Goal: Navigation & Orientation: Find specific page/section

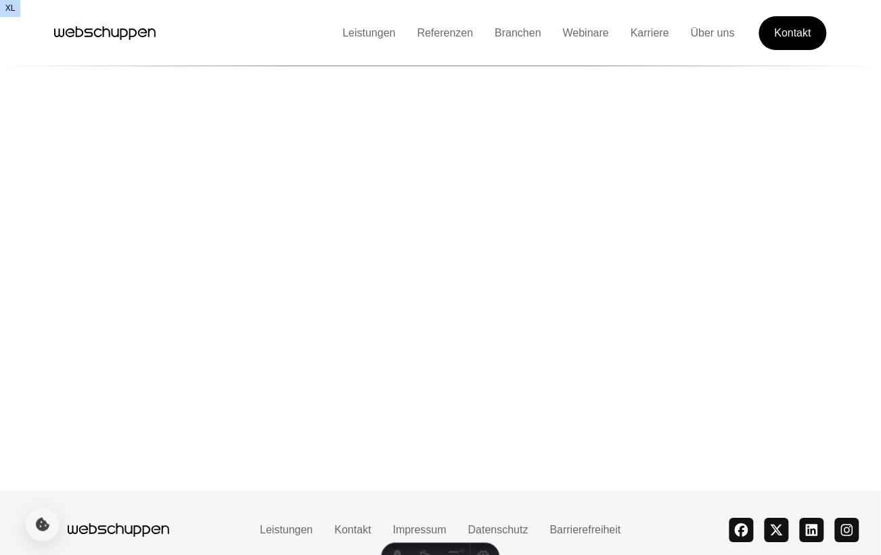
scroll to position [3198, 0]
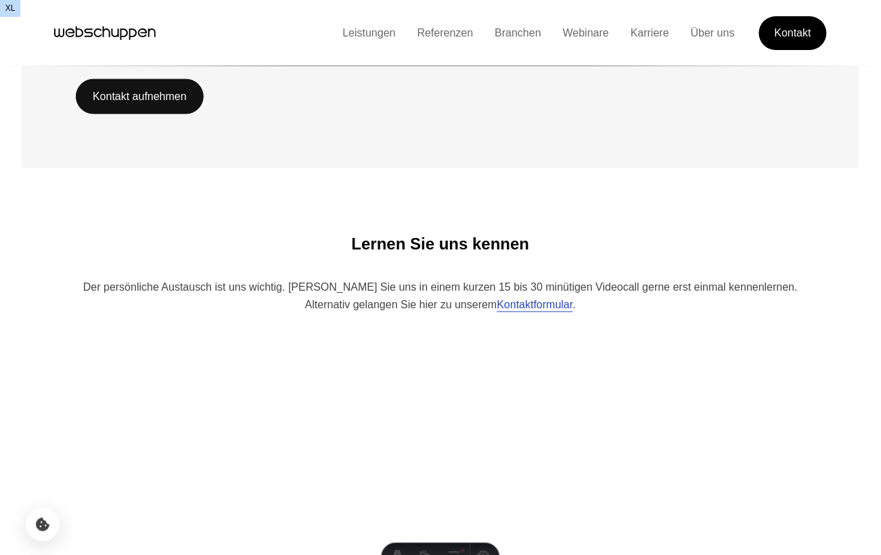
scroll to position [3198, 0]
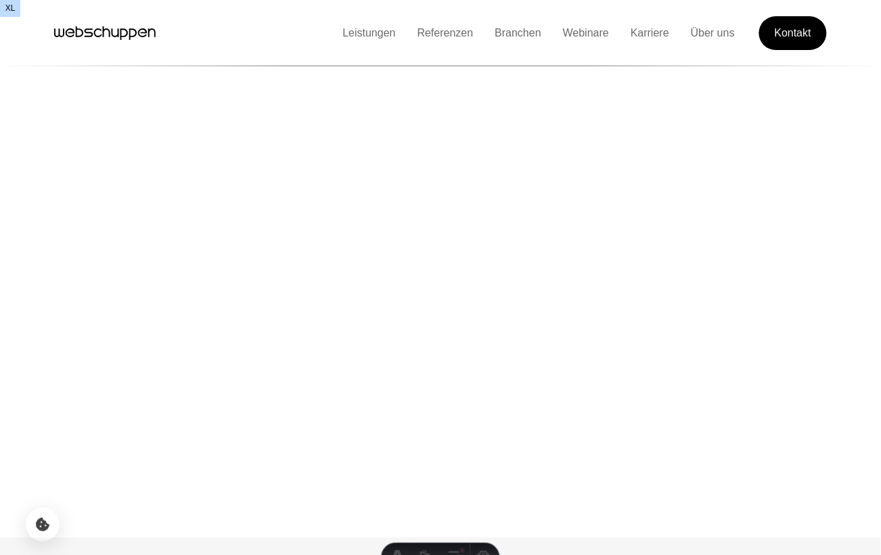
scroll to position [3216, 0]
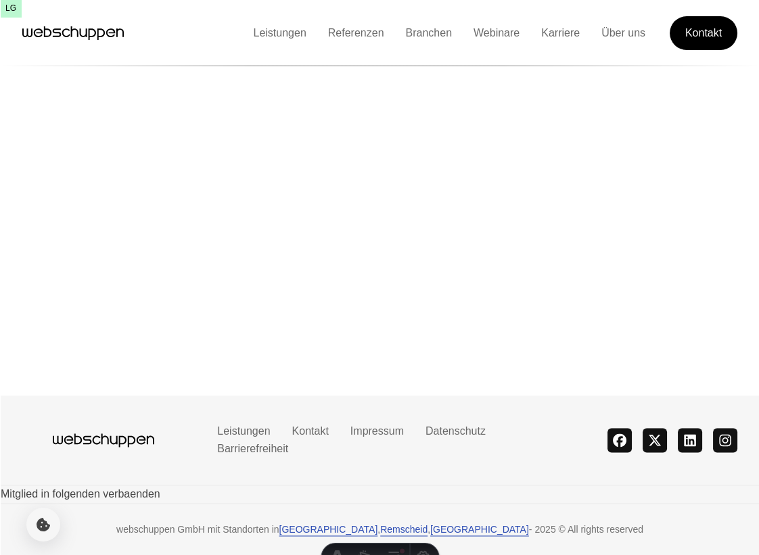
scroll to position [3436, 0]
click at [403, 503] on div "webschuppen GmbH mit Standorten in Hamburg , Remscheid , Trossingen - 2025 © Al…" at bounding box center [379, 529] width 759 height 52
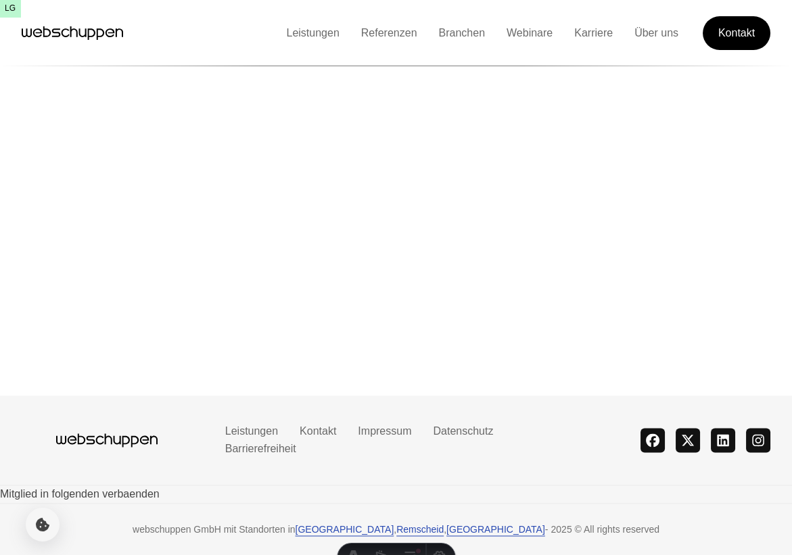
scroll to position [231, 0]
click at [381, 499] on div "Mitglied in folgenden verbaenden" at bounding box center [396, 494] width 792 height 18
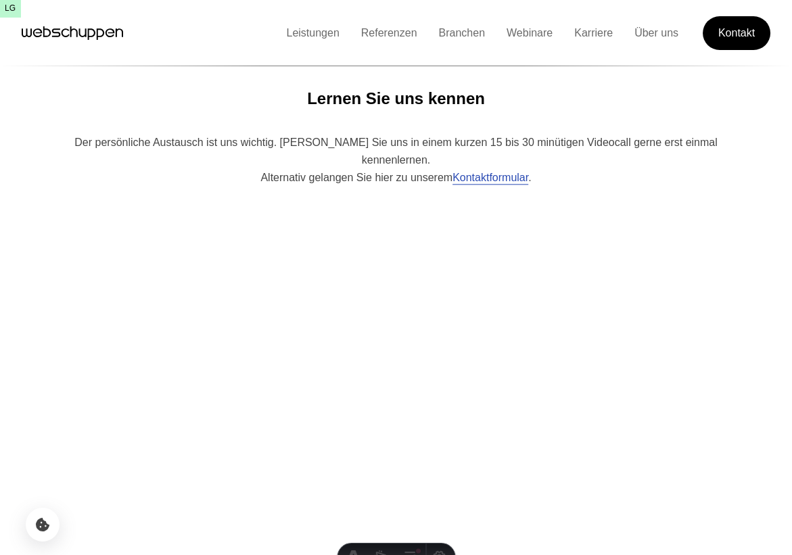
scroll to position [3433, 0]
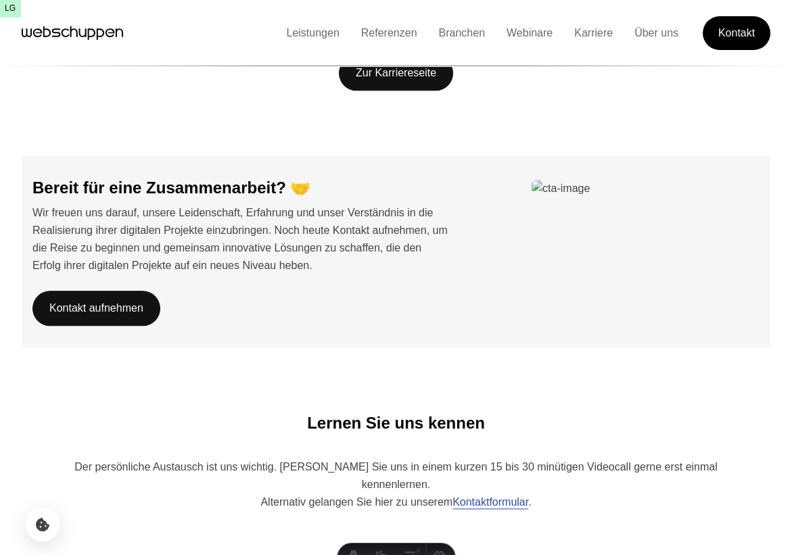
scroll to position [3465, 0]
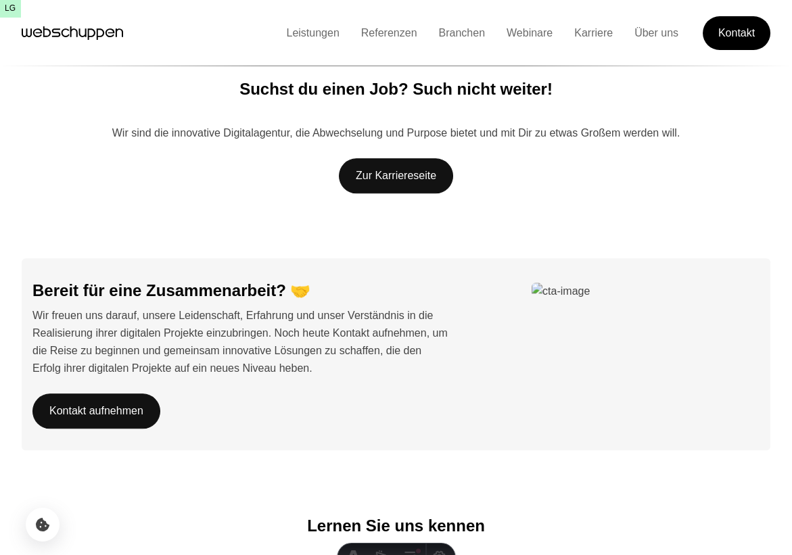
scroll to position [2633, 0]
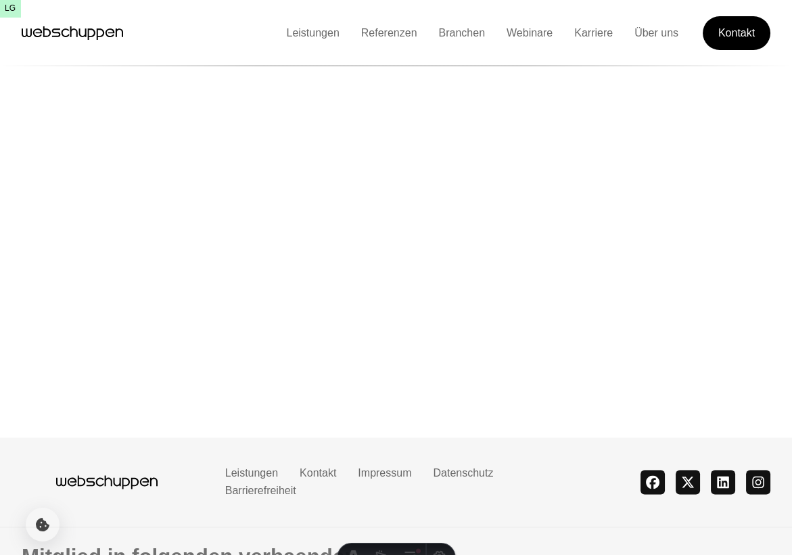
scroll to position [3474, 0]
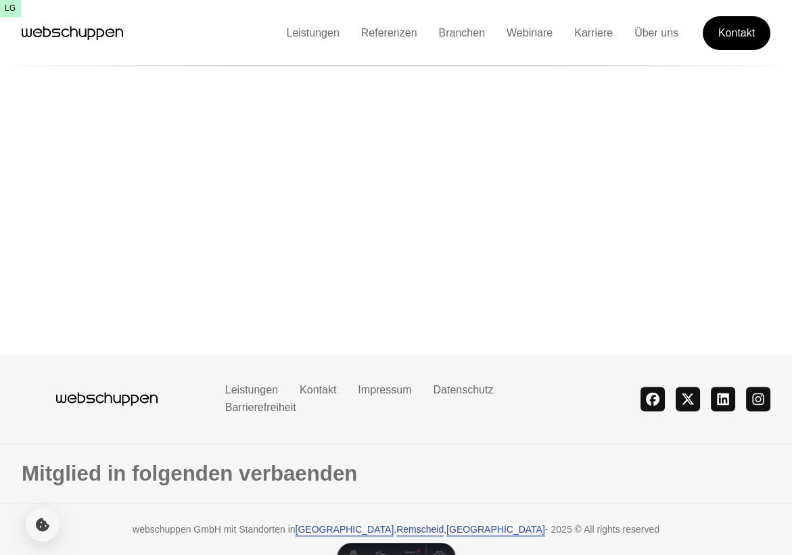
click at [128, 433] on div "Leistungen Kontakt Impressum Datenschutz Barrierefreiheit theme switcher facebo…" at bounding box center [396, 398] width 770 height 89
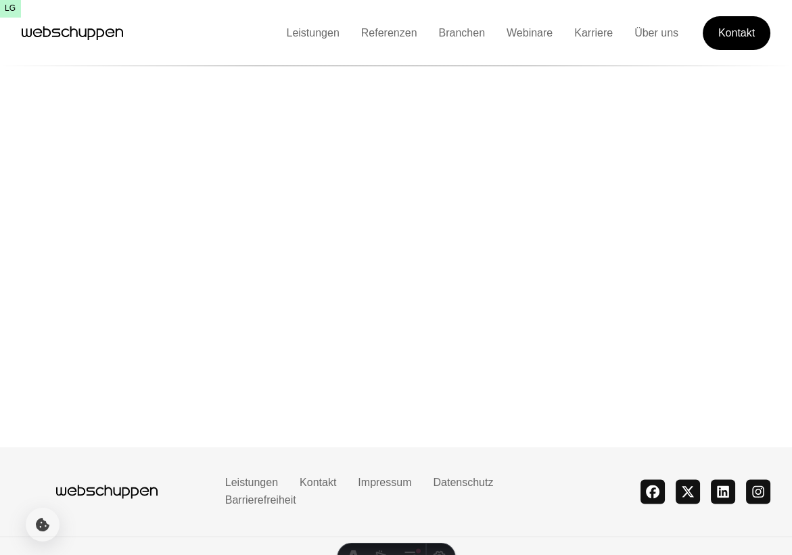
scroll to position [3474, 0]
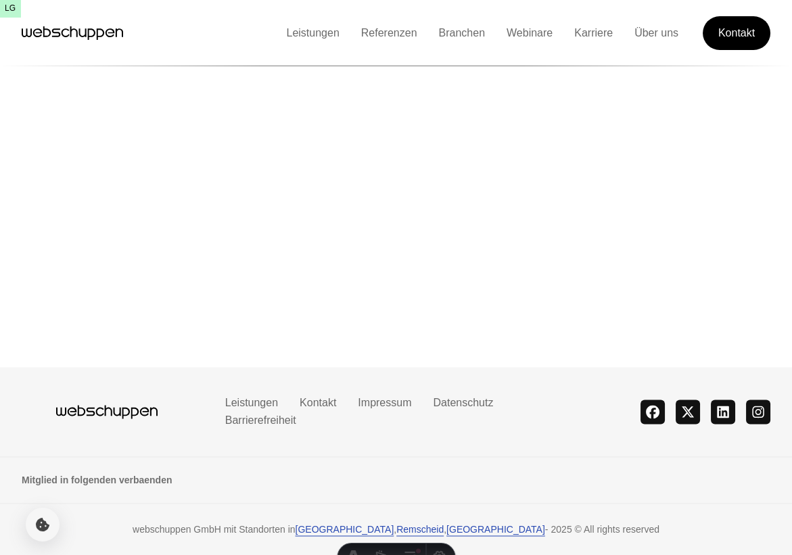
scroll to position [231, 0]
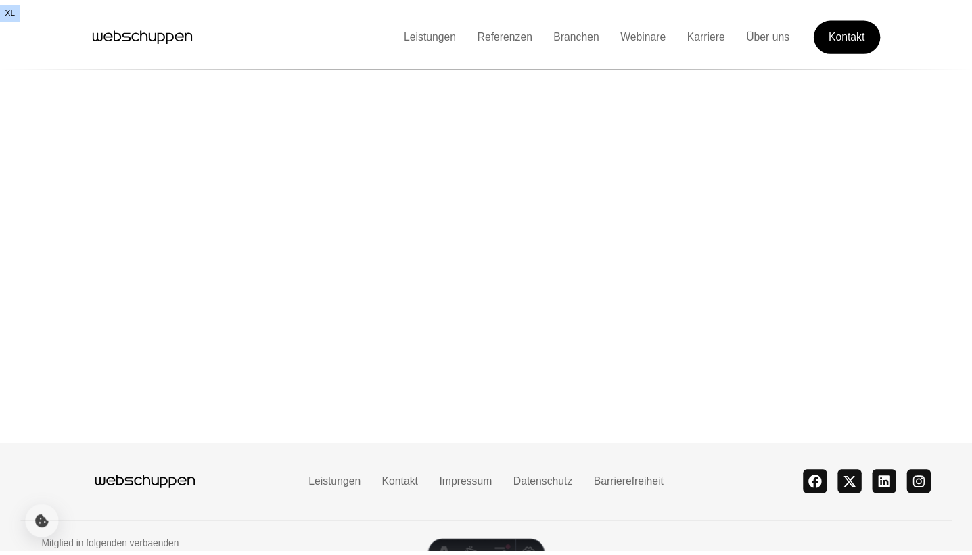
scroll to position [3253, 0]
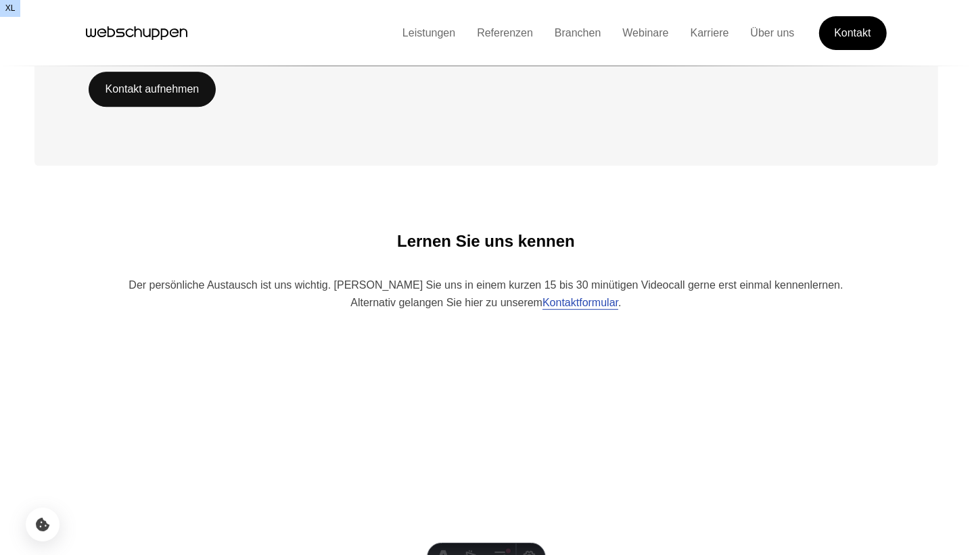
scroll to position [3259, 0]
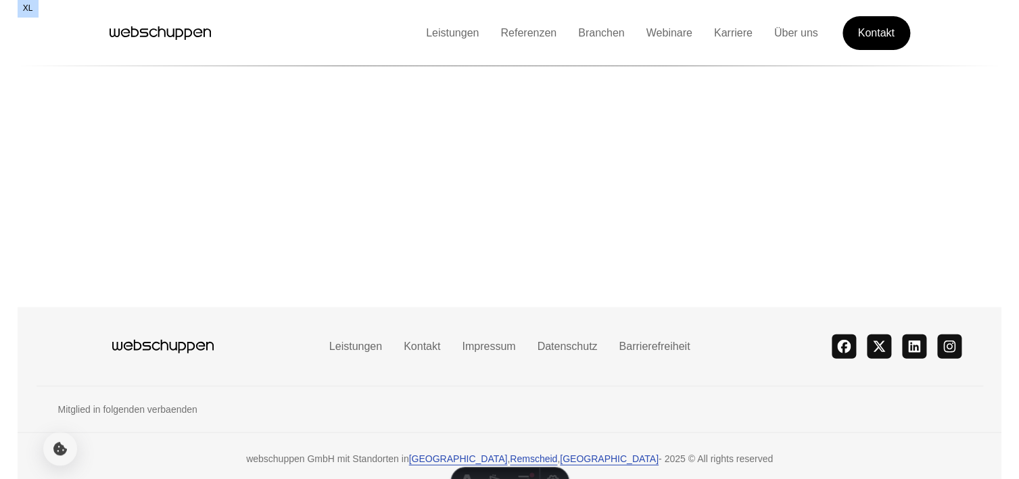
scroll to position [3316, 0]
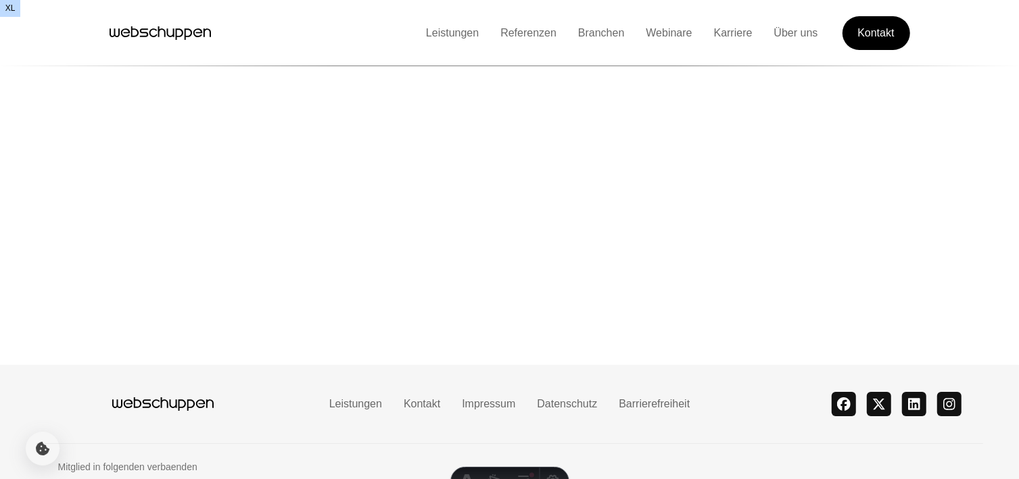
click at [156, 394] on icon "Hauptseite besuchen" at bounding box center [162, 404] width 101 height 20
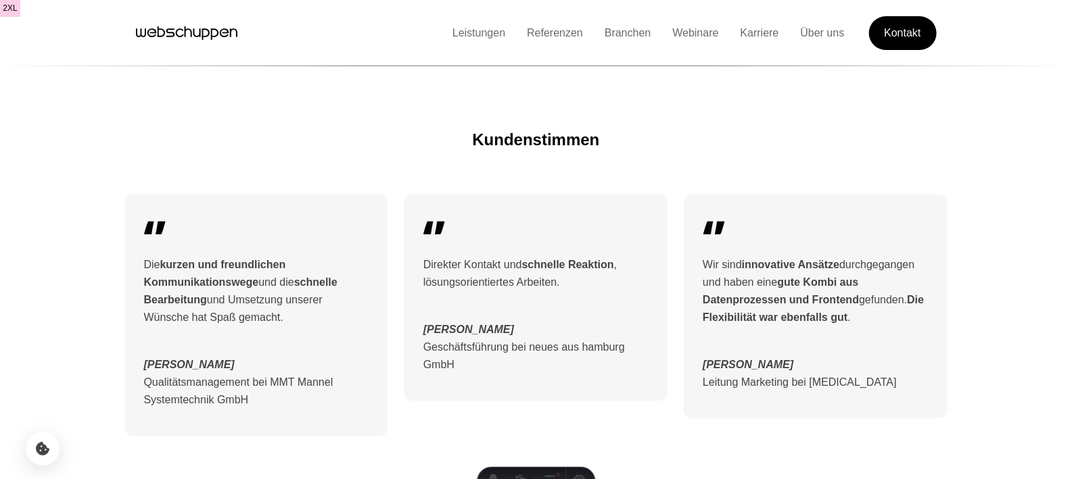
scroll to position [1284, 0]
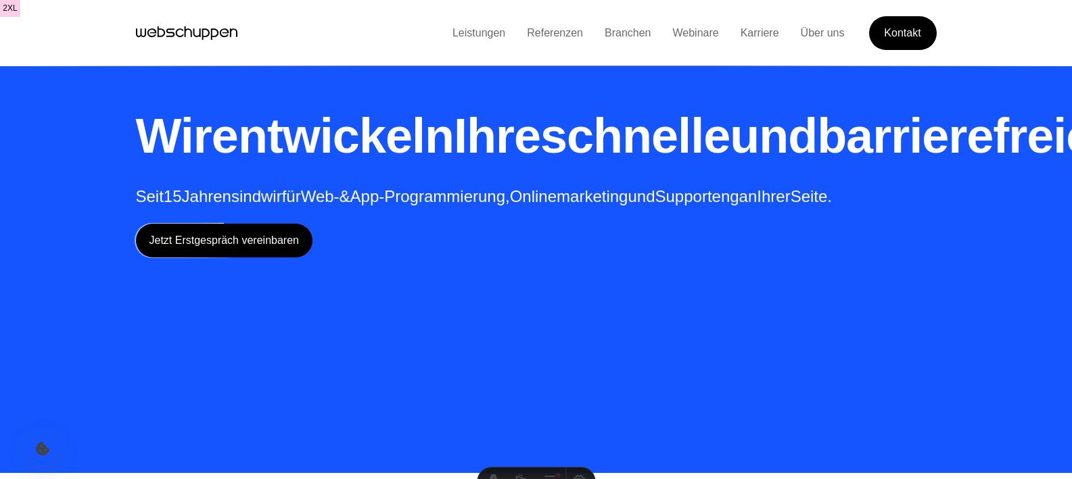
scroll to position [1462, 0]
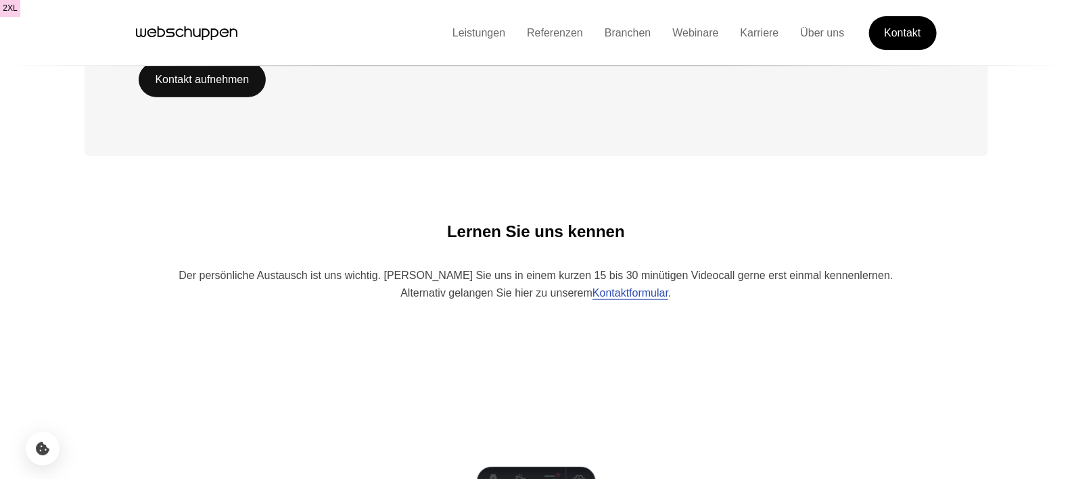
scroll to position [3316, 0]
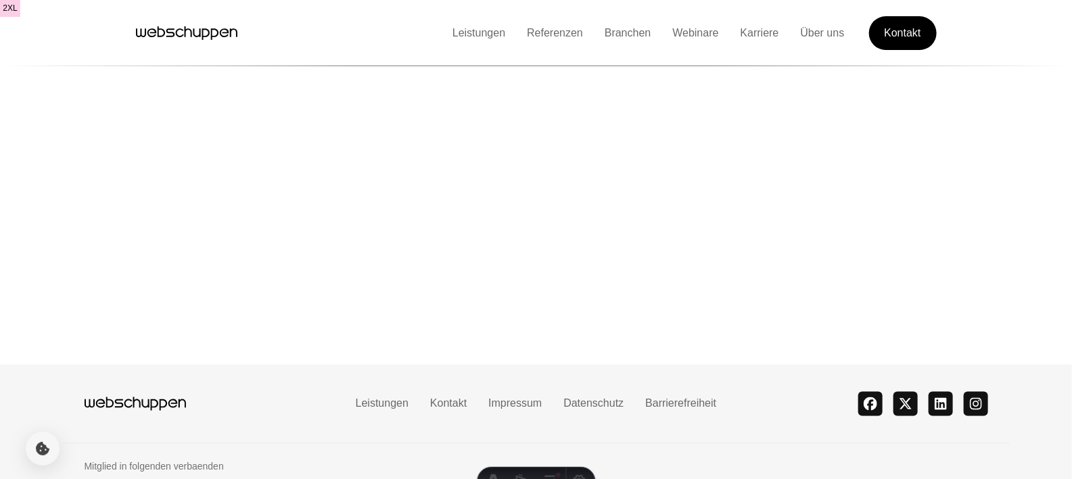
scroll to position [3316, 0]
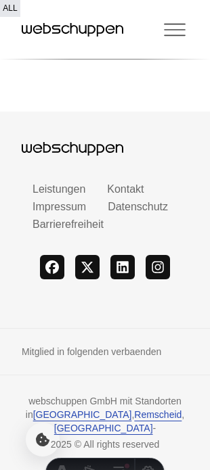
scroll to position [5926, 0]
drag, startPoint x: 2, startPoint y: 375, endPoint x: -7, endPoint y: 358, distance: 18.8
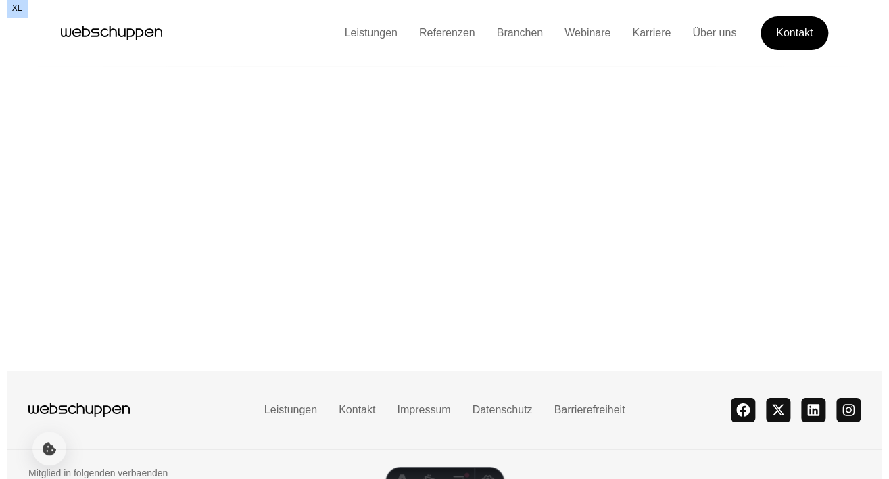
scroll to position [3321, 0]
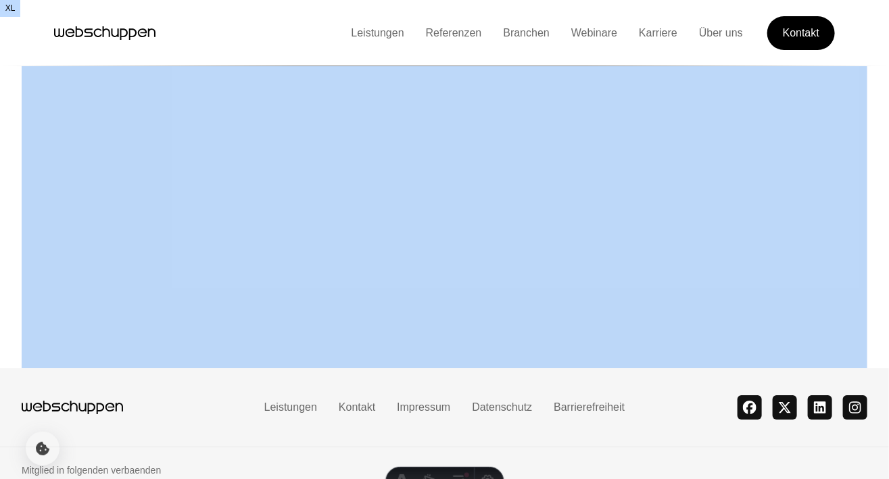
drag, startPoint x: 0, startPoint y: 298, endPoint x: -64, endPoint y: 304, distance: 63.9
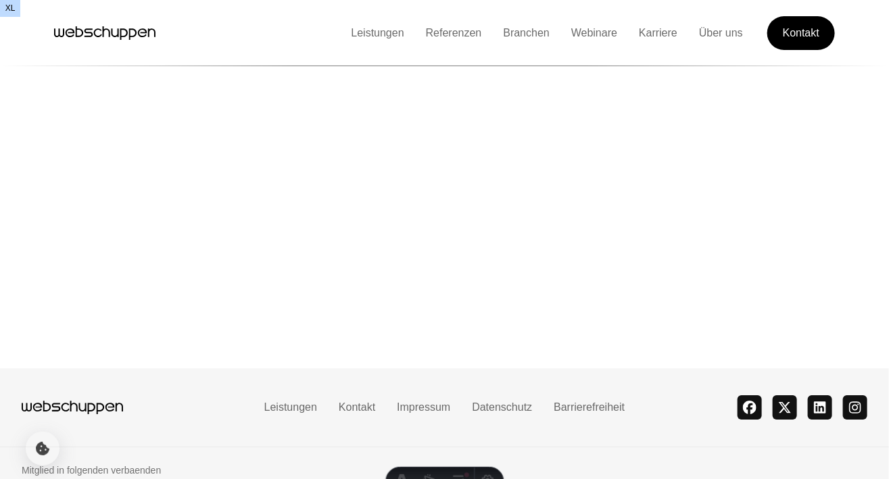
drag, startPoint x: -64, startPoint y: 304, endPoint x: -8, endPoint y: 294, distance: 56.3
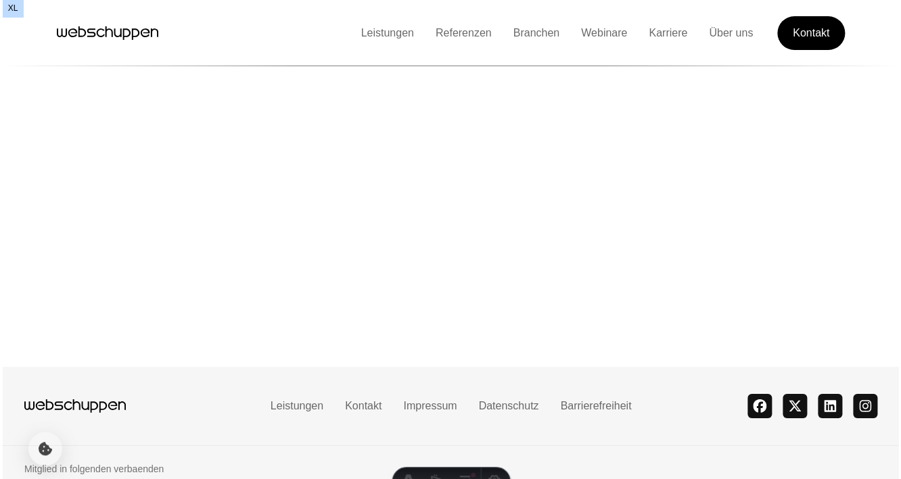
scroll to position [3323, 0]
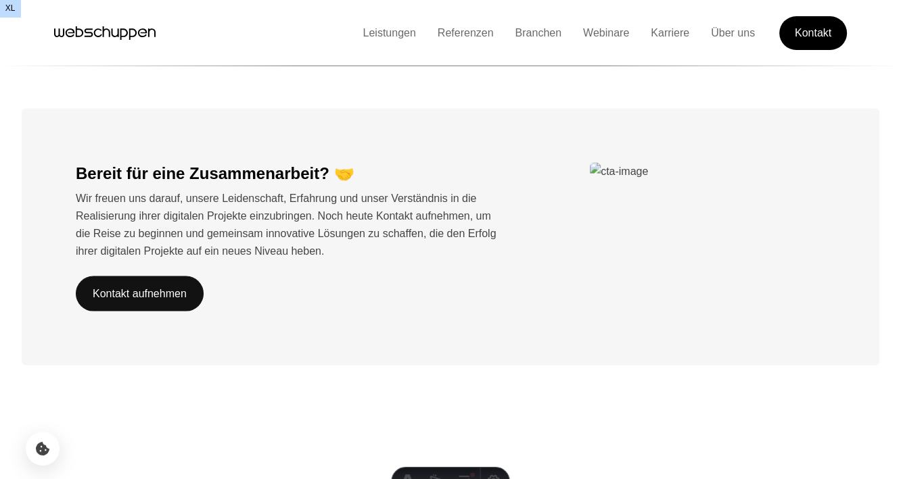
scroll to position [3325, 0]
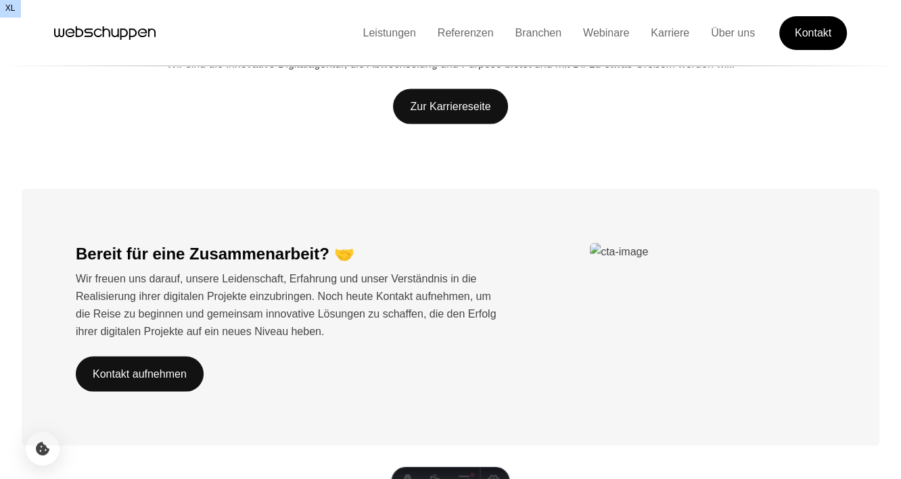
scroll to position [2581, 0]
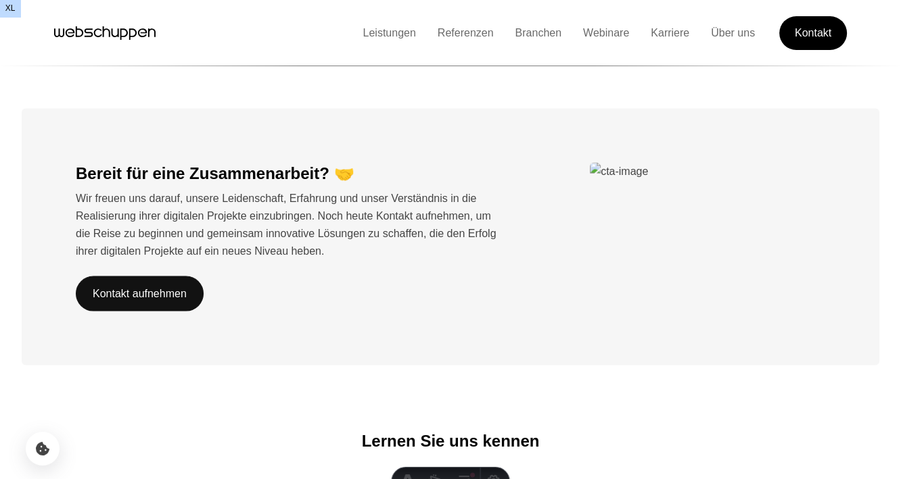
scroll to position [3325, 0]
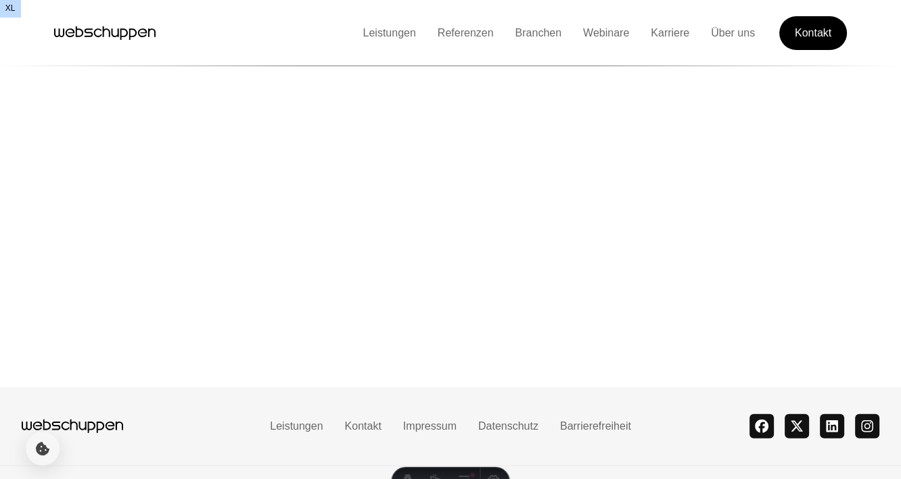
scroll to position [3324, 0]
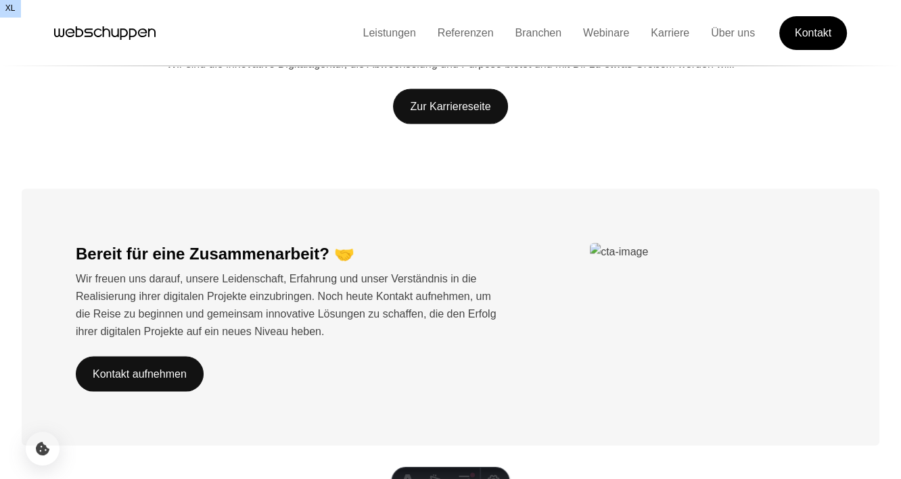
scroll to position [3325, 0]
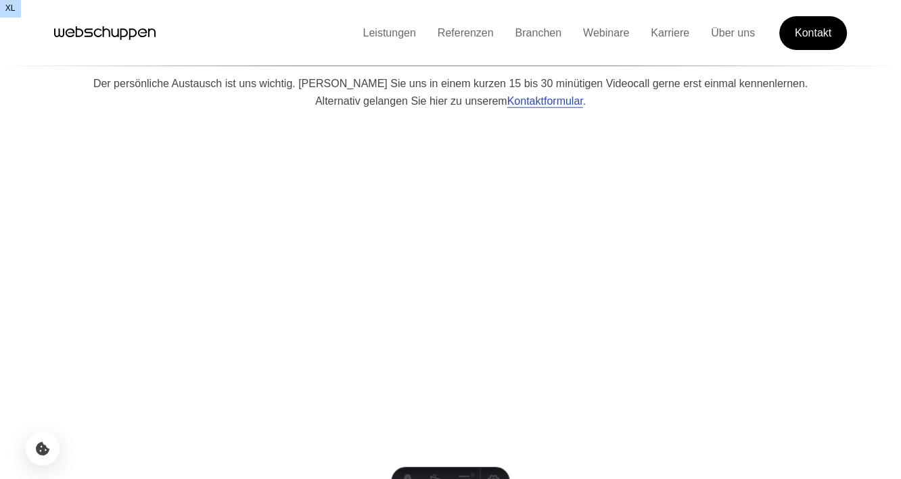
scroll to position [3325, 0]
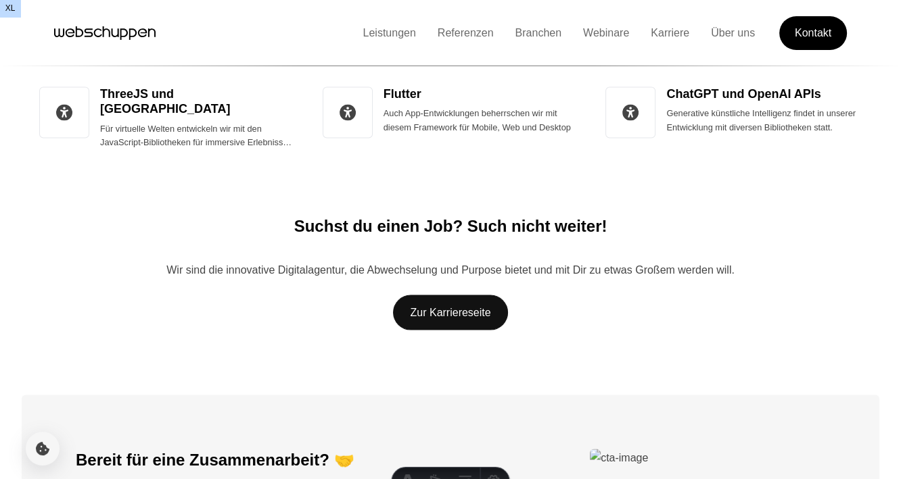
scroll to position [2500, 0]
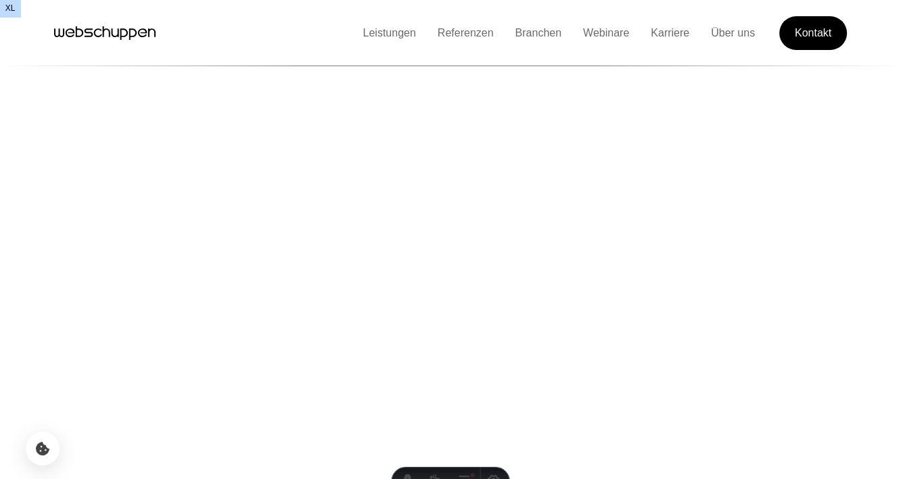
scroll to position [3325, 0]
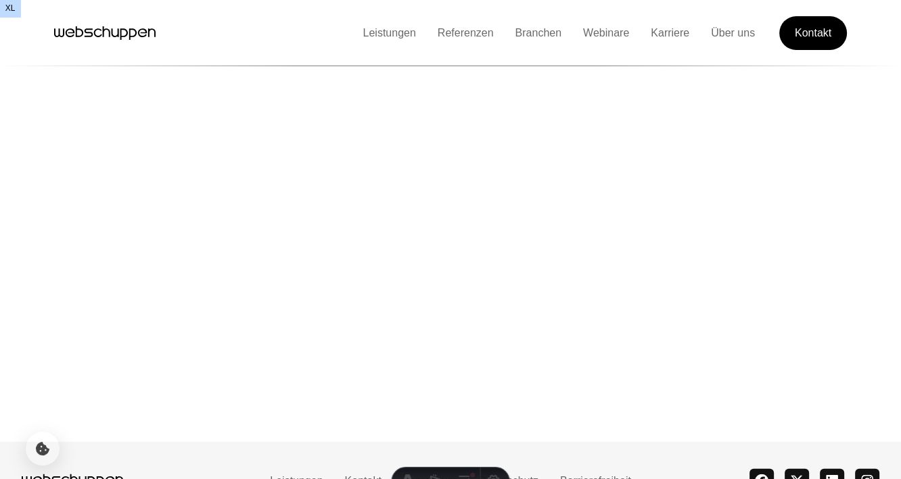
scroll to position [3325, 0]
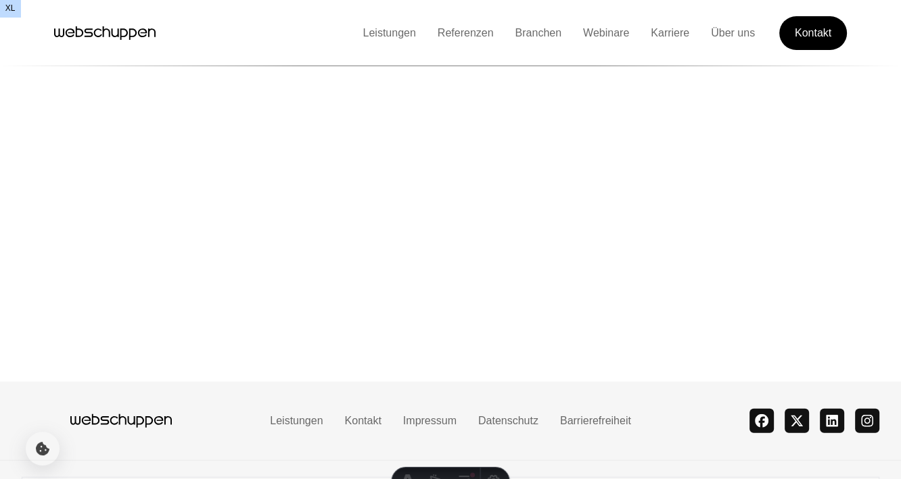
scroll to position [3325, 0]
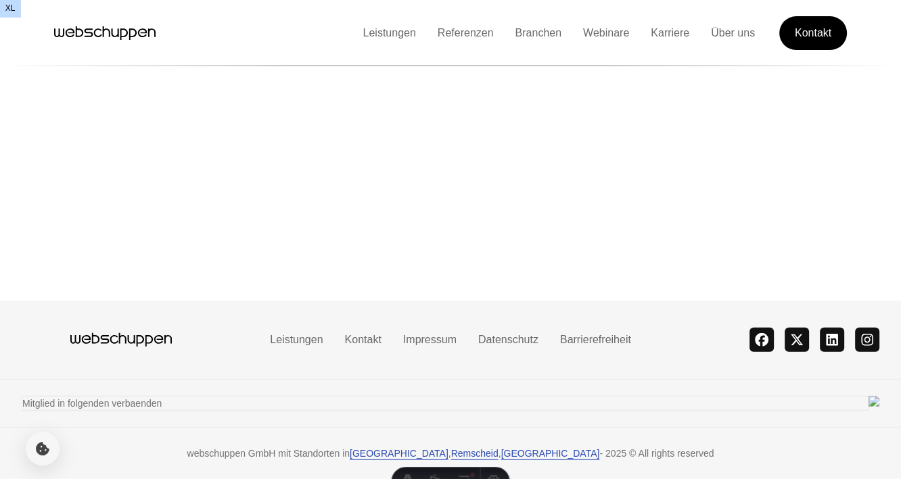
scroll to position [3594, 0]
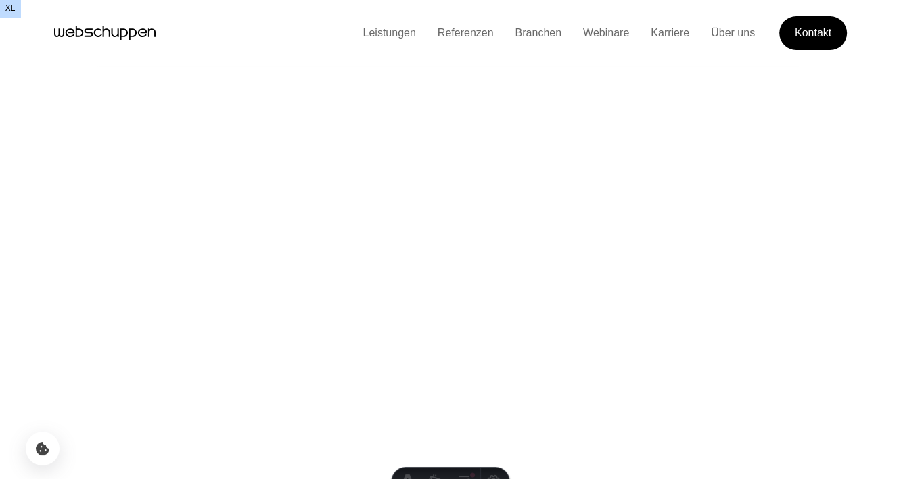
scroll to position [3342, 0]
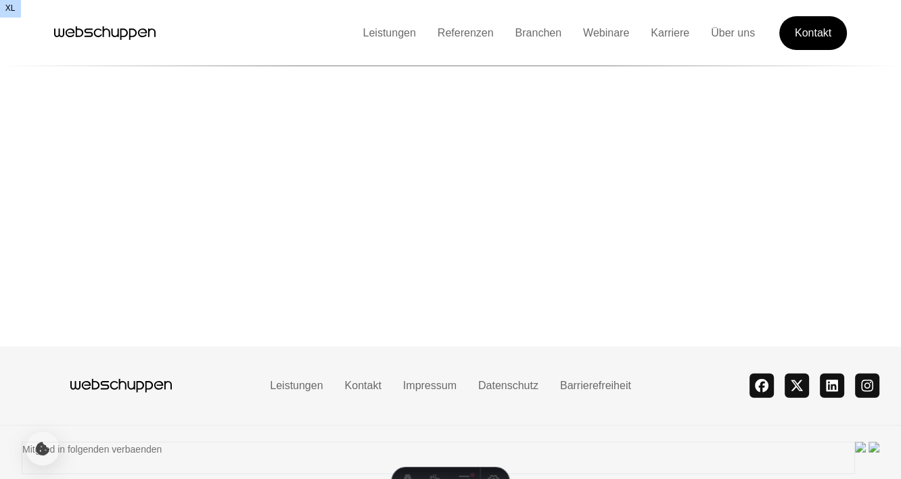
scroll to position [3342, 0]
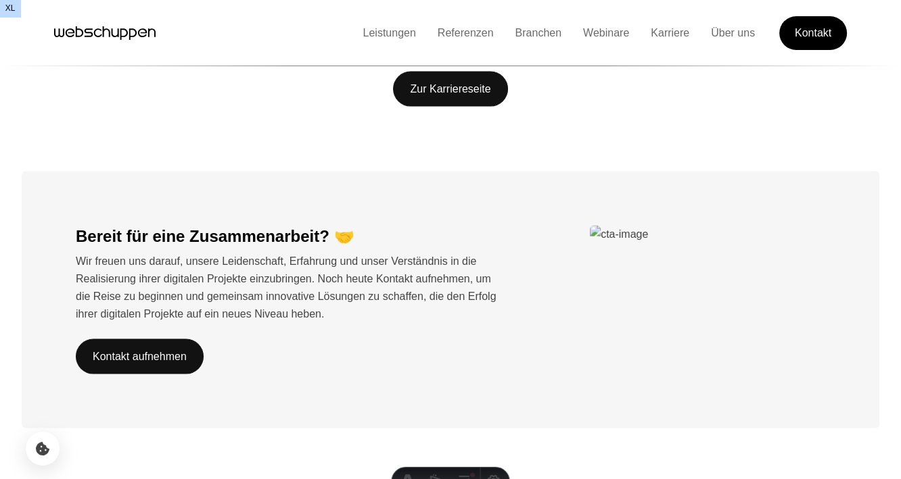
scroll to position [3342, 0]
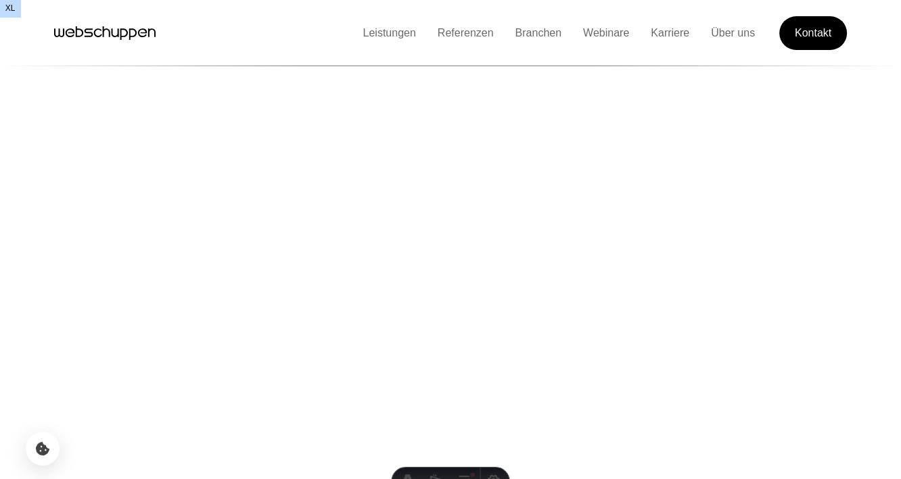
scroll to position [3342, 0]
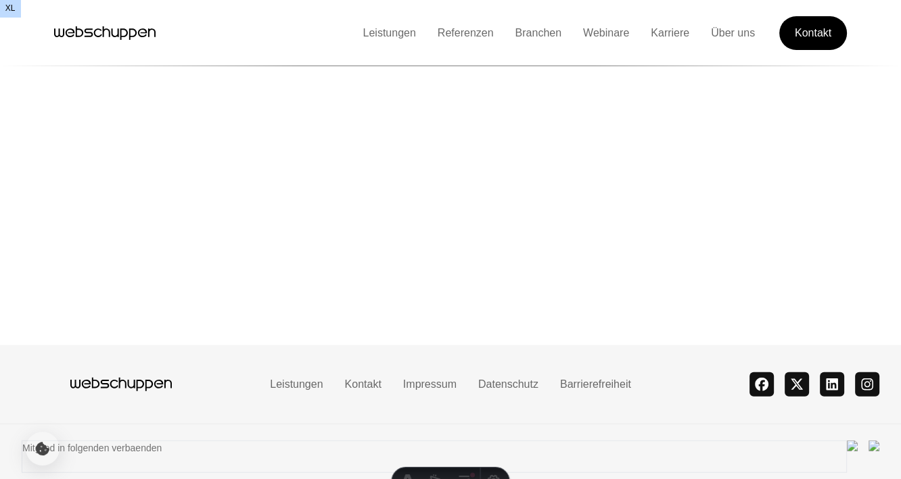
scroll to position [3343, 0]
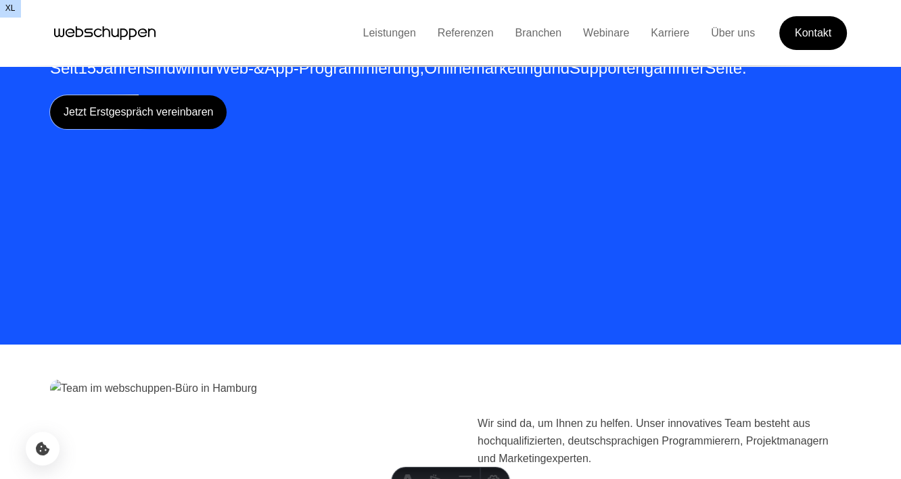
scroll to position [2535, 0]
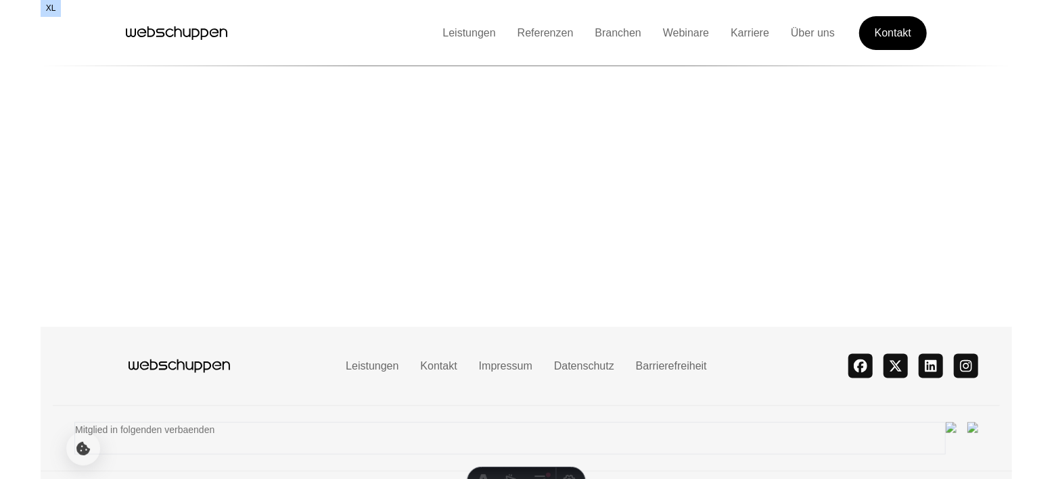
scroll to position [3336, 0]
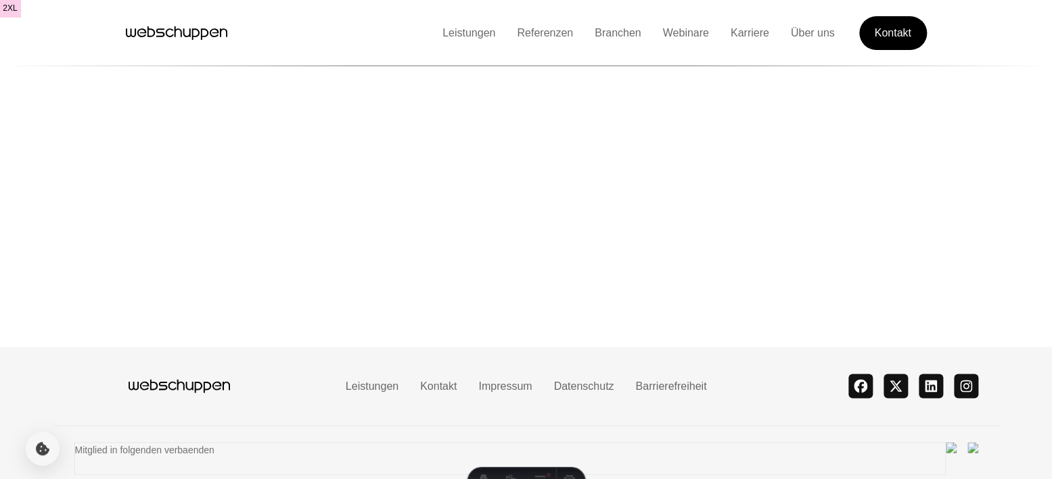
scroll to position [3336, 0]
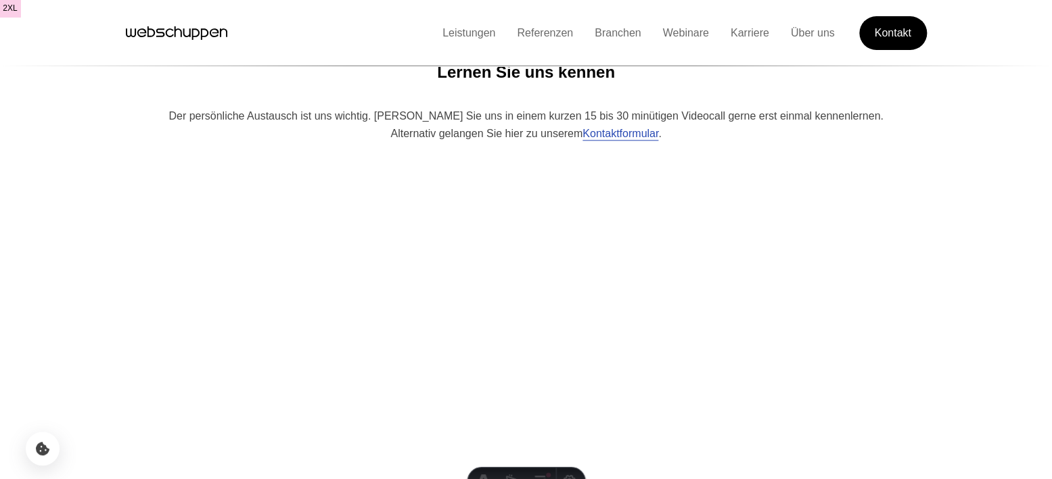
scroll to position [3336, 0]
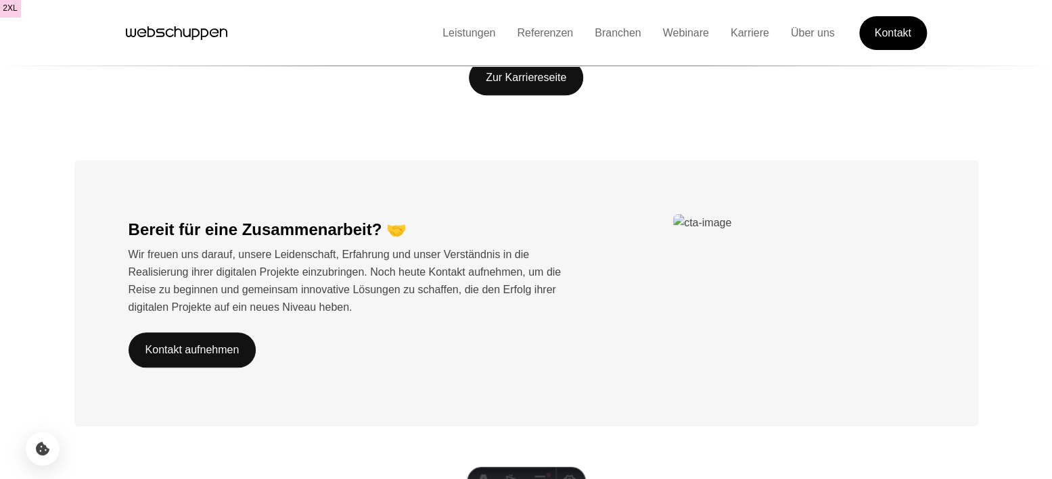
scroll to position [2593, 0]
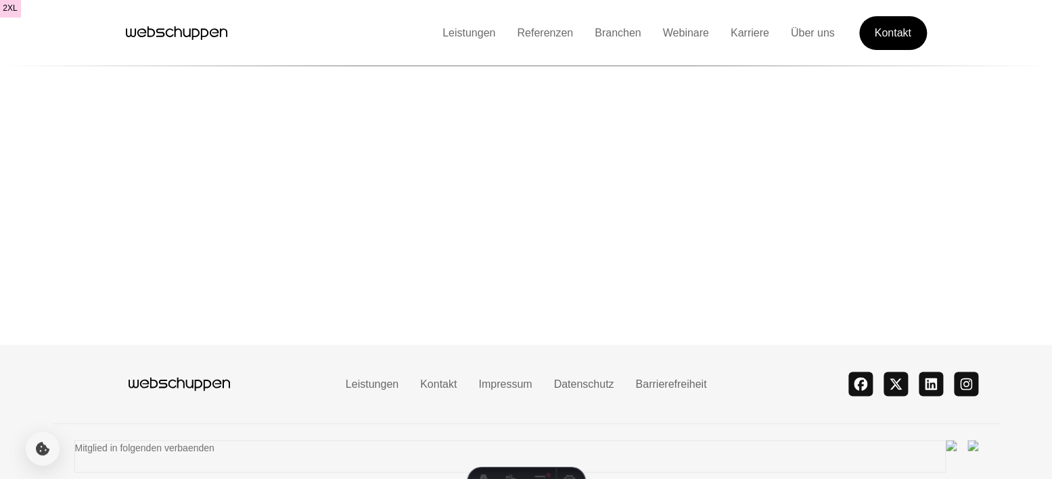
scroll to position [186, 0]
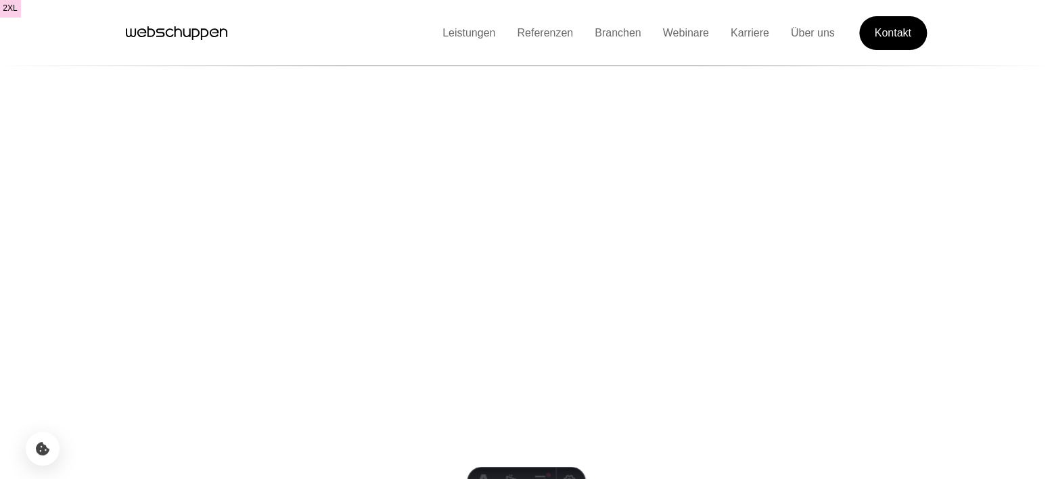
scroll to position [3336, 0]
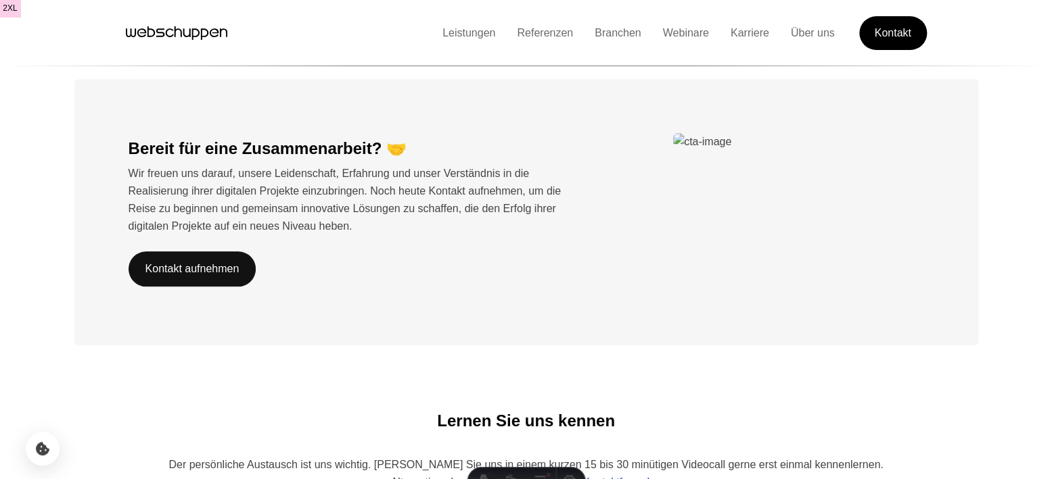
scroll to position [3336, 0]
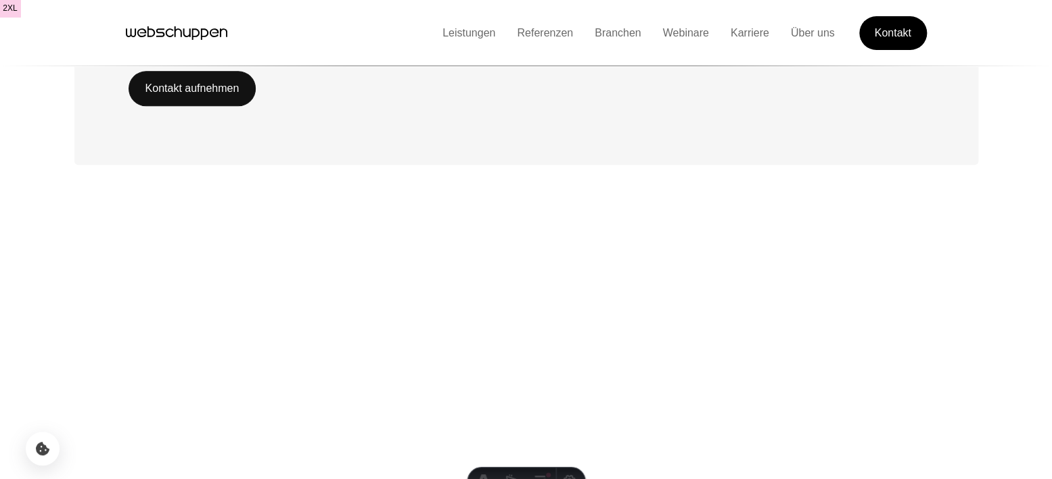
scroll to position [3336, 0]
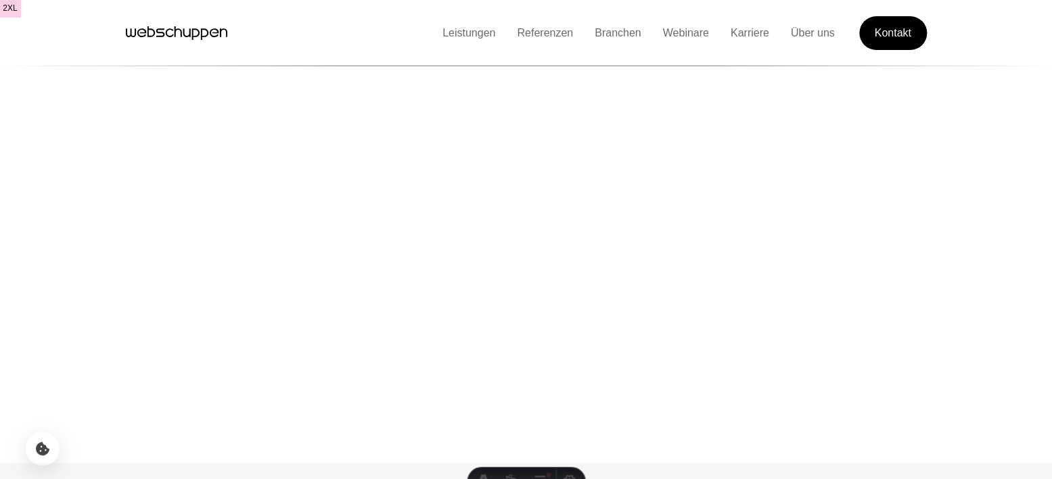
scroll to position [3336, 0]
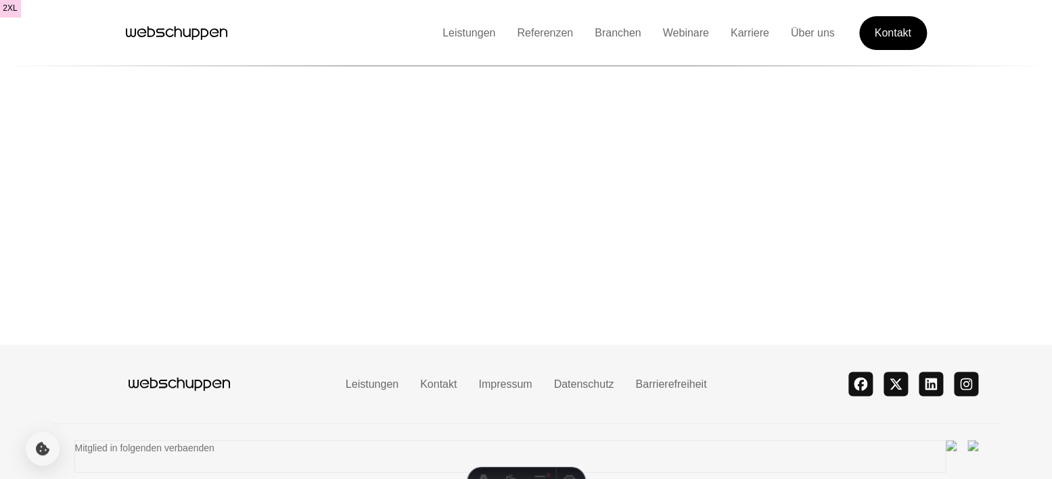
scroll to position [16, 0]
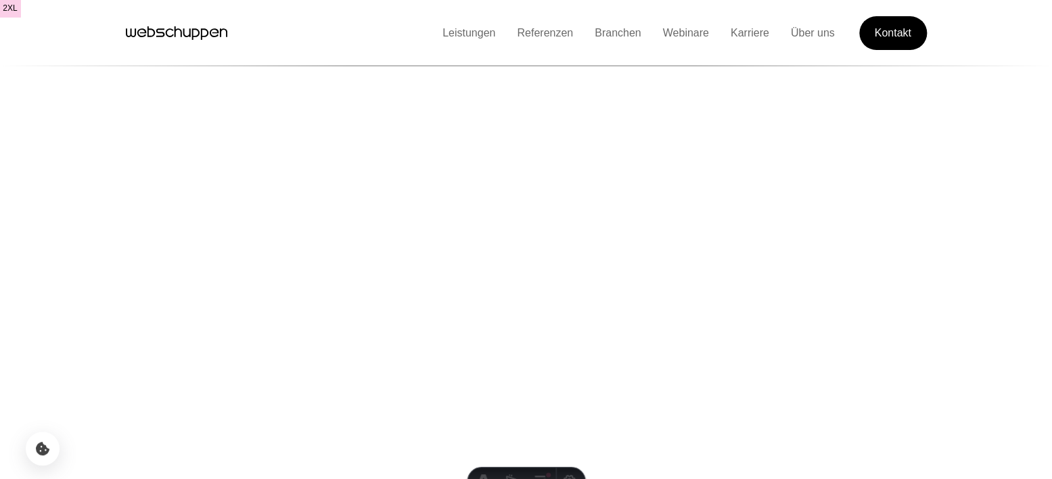
scroll to position [3336, 0]
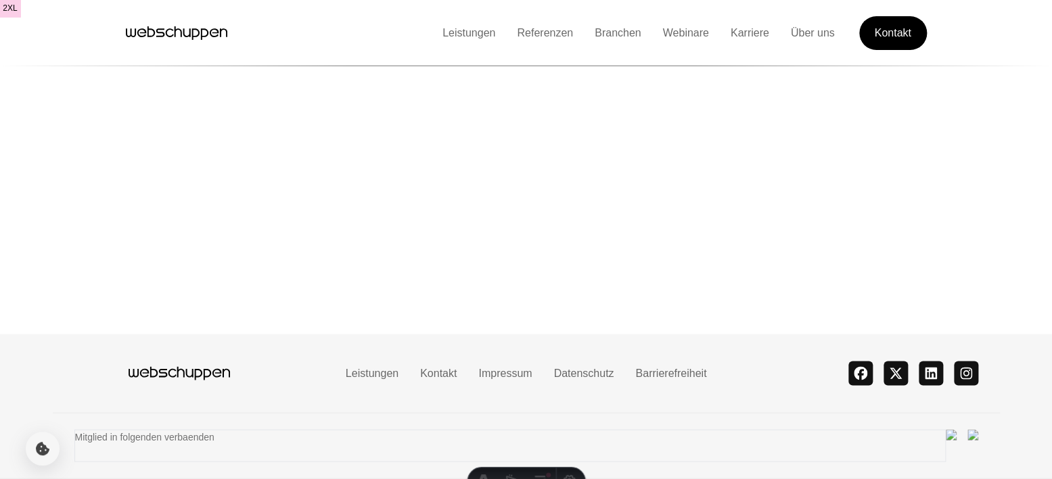
scroll to position [3350, 0]
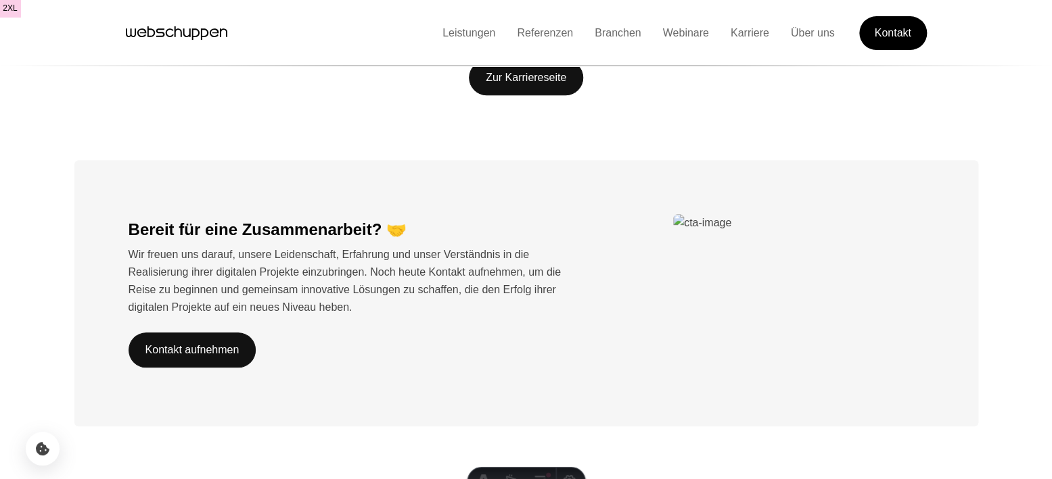
scroll to position [3336, 0]
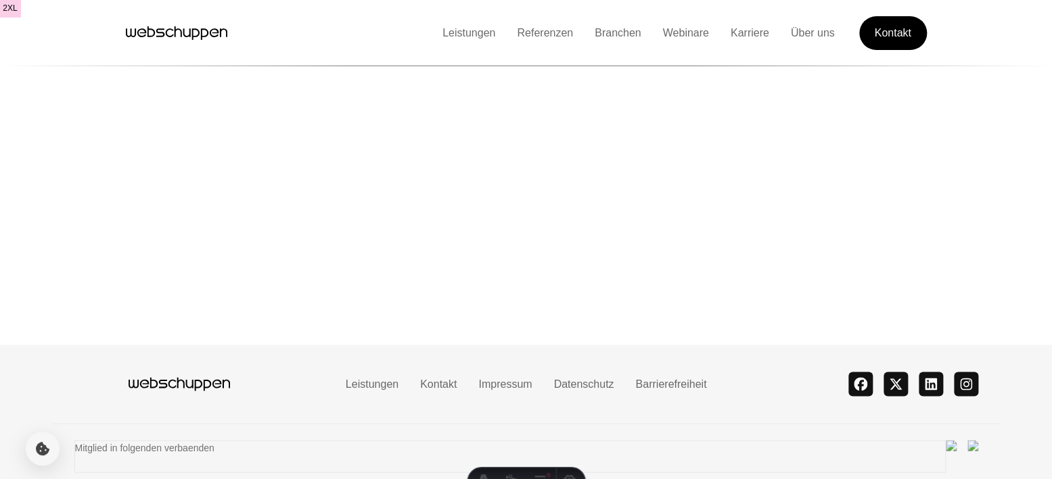
drag, startPoint x: 407, startPoint y: 450, endPoint x: 398, endPoint y: 446, distance: 10.0
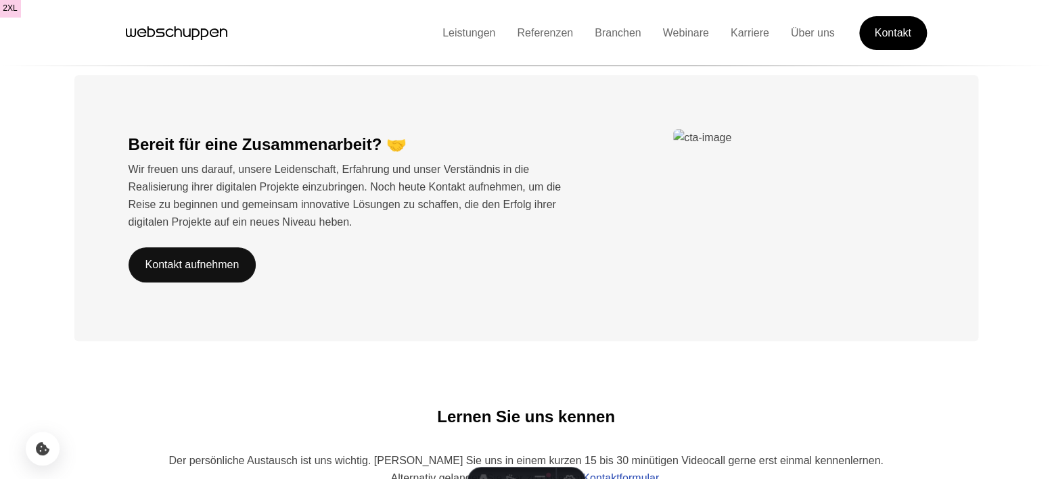
scroll to position [3340, 0]
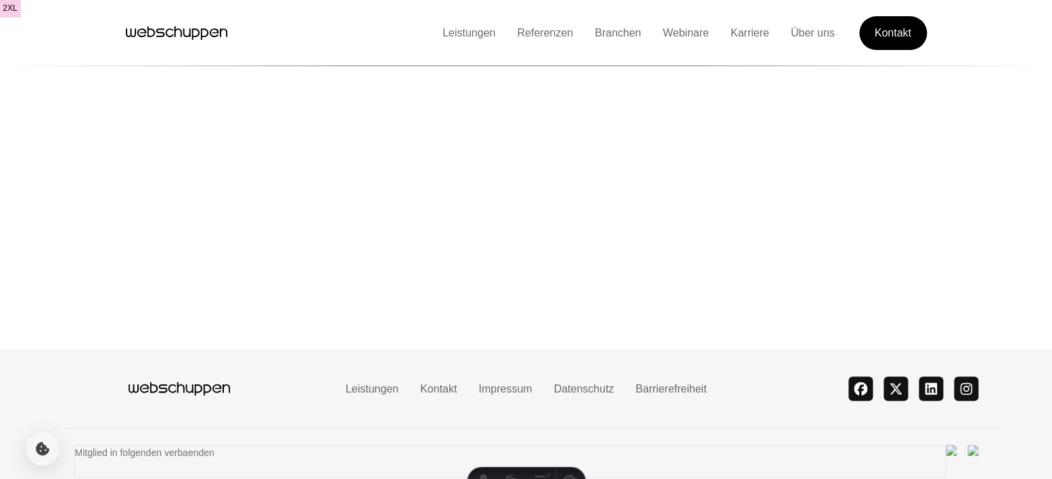
scroll to position [3340, 0]
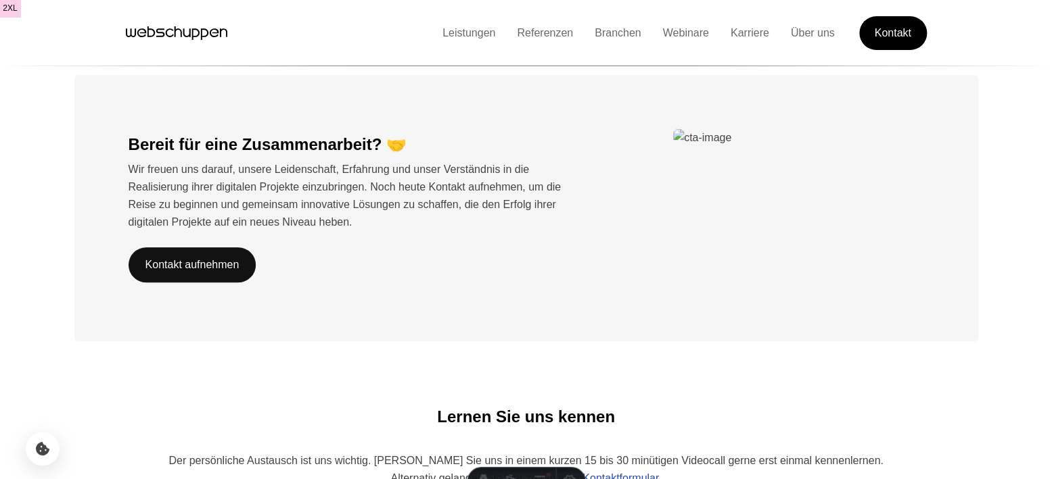
scroll to position [2597, 0]
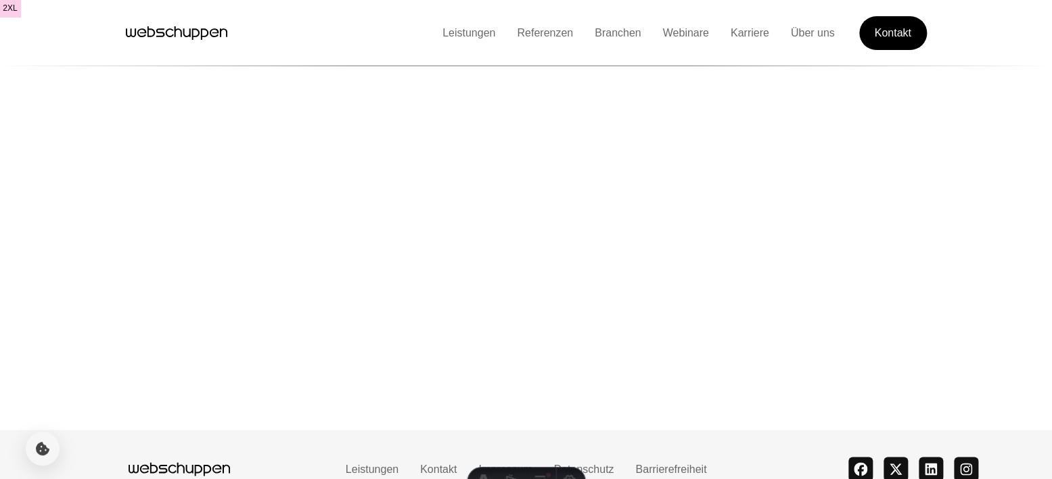
scroll to position [3340, 0]
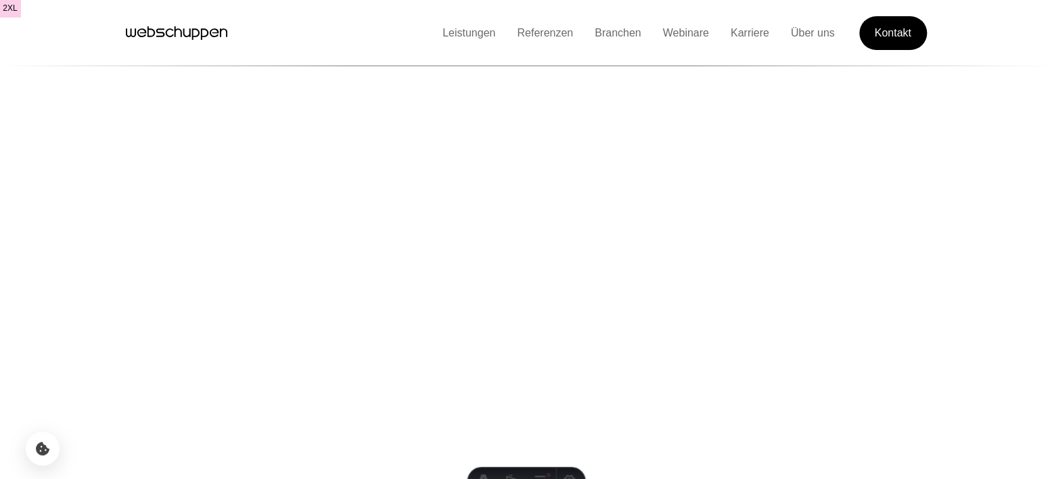
scroll to position [3340, 0]
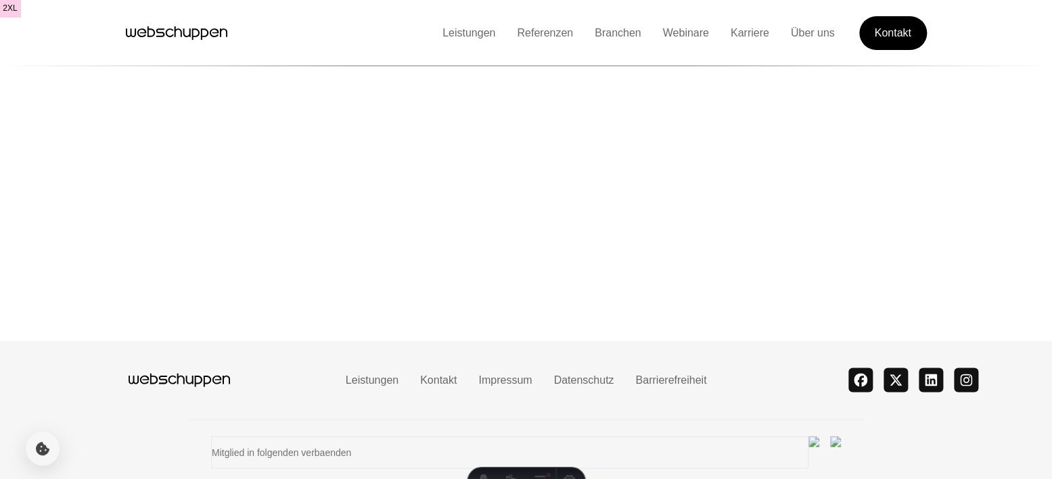
scroll to position [162, 0]
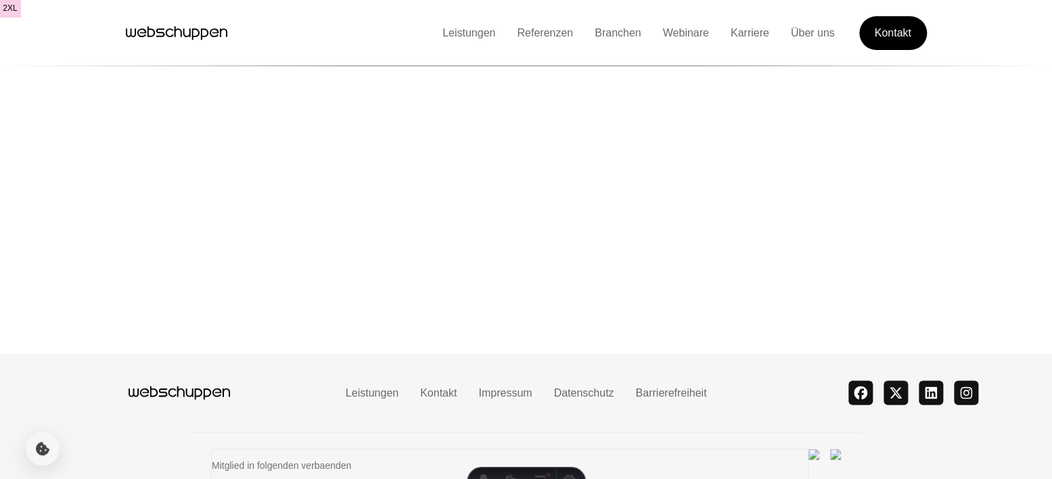
scroll to position [3340, 0]
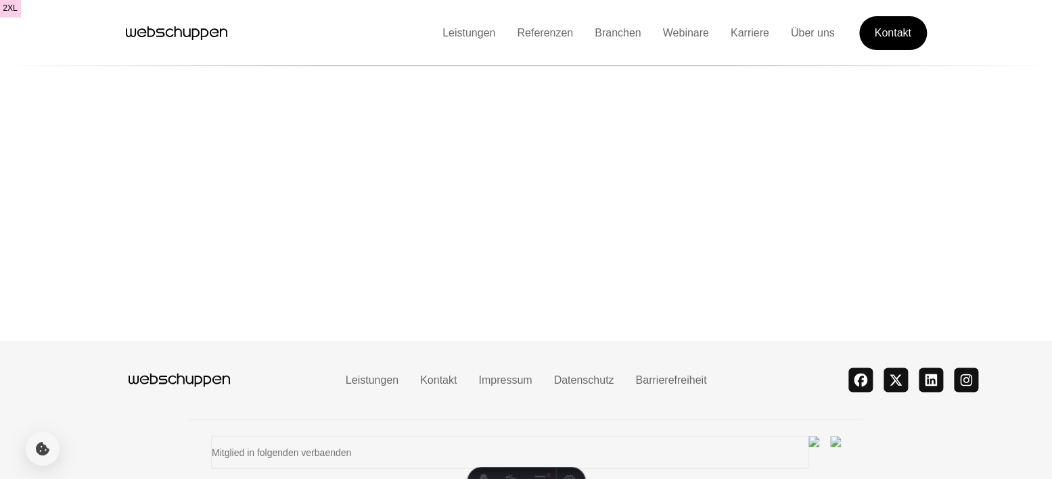
scroll to position [213, 0]
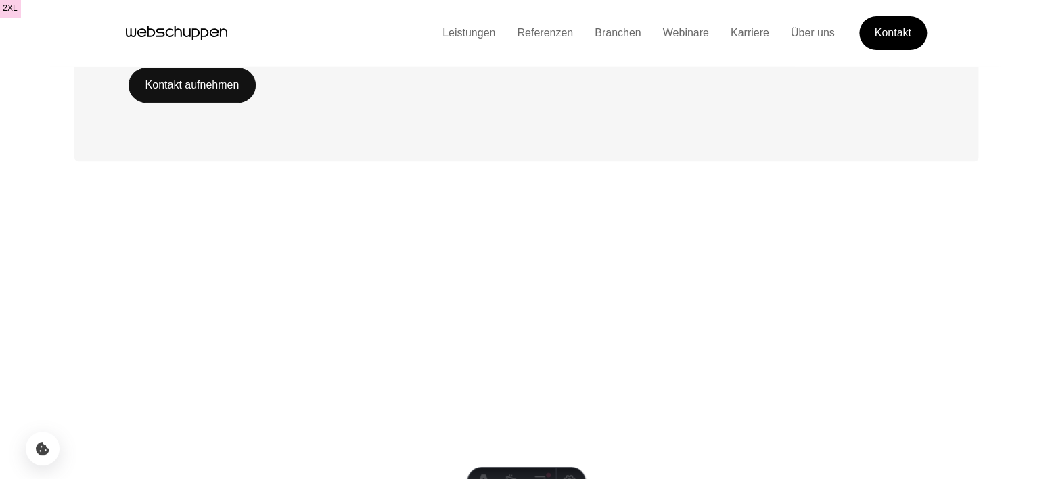
scroll to position [2777, 0]
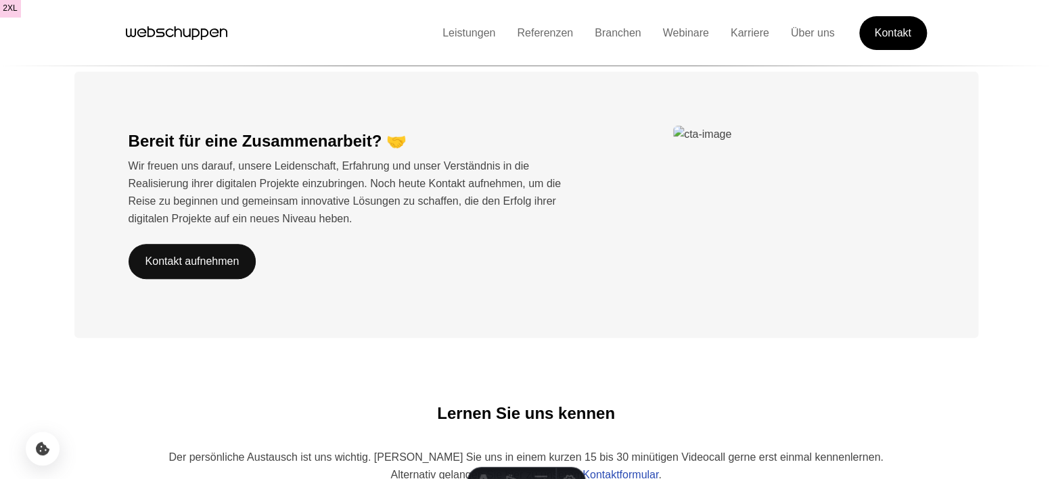
scroll to position [3341, 0]
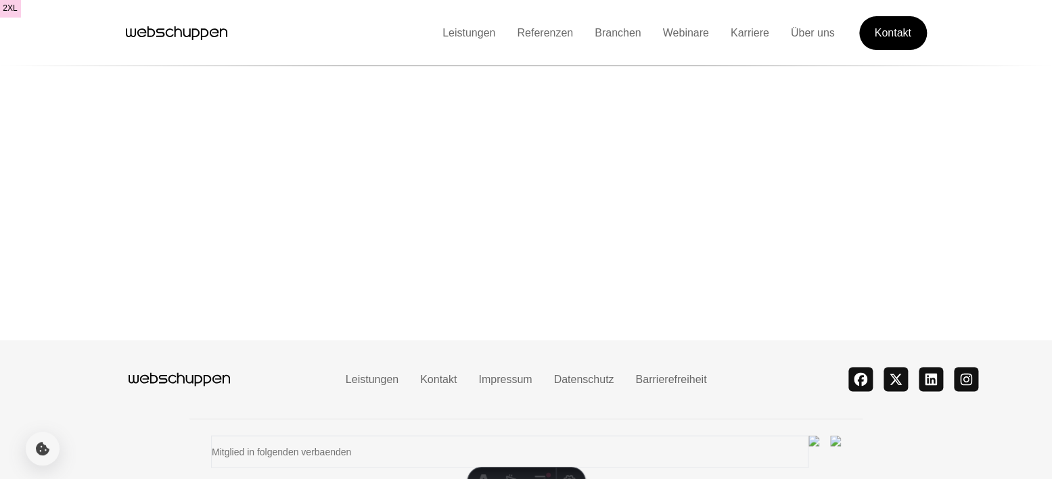
scroll to position [3339, 0]
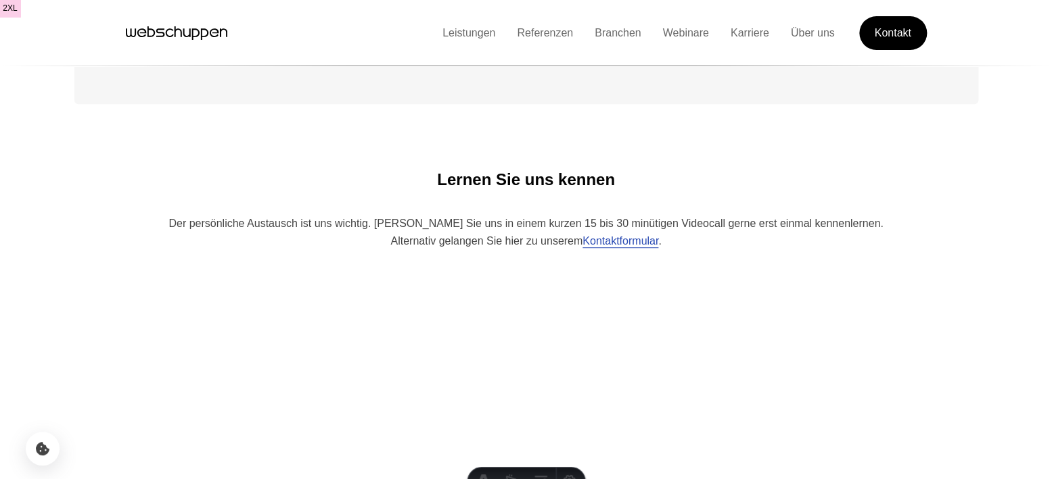
scroll to position [2696, 0]
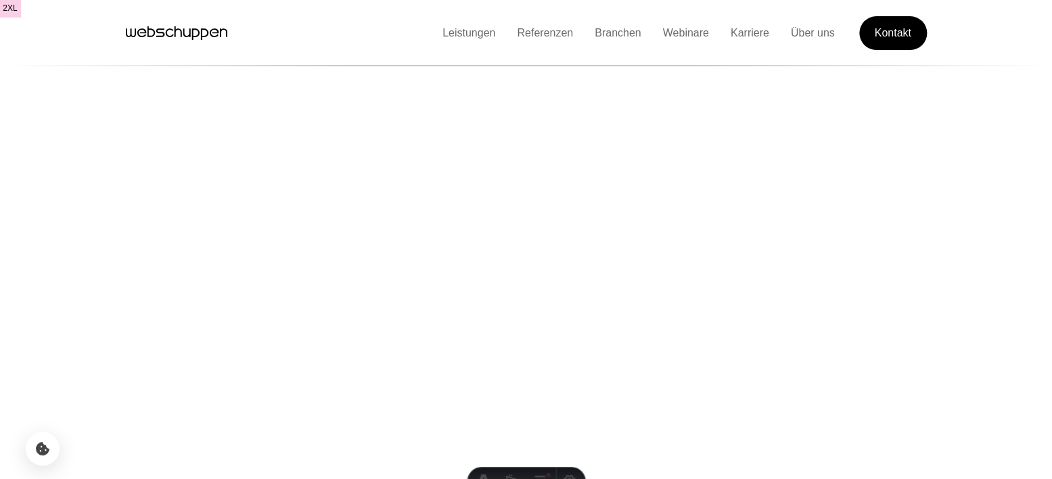
scroll to position [3341, 0]
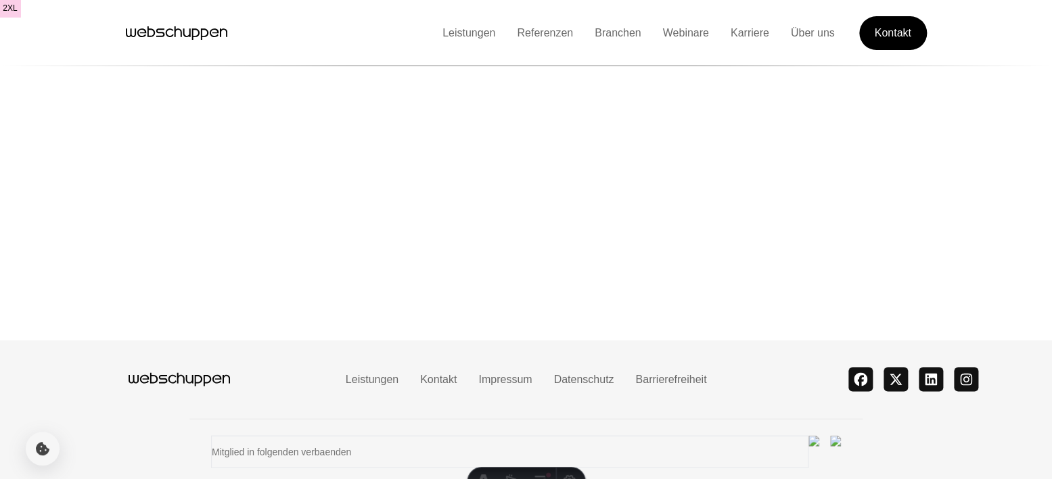
scroll to position [18, 0]
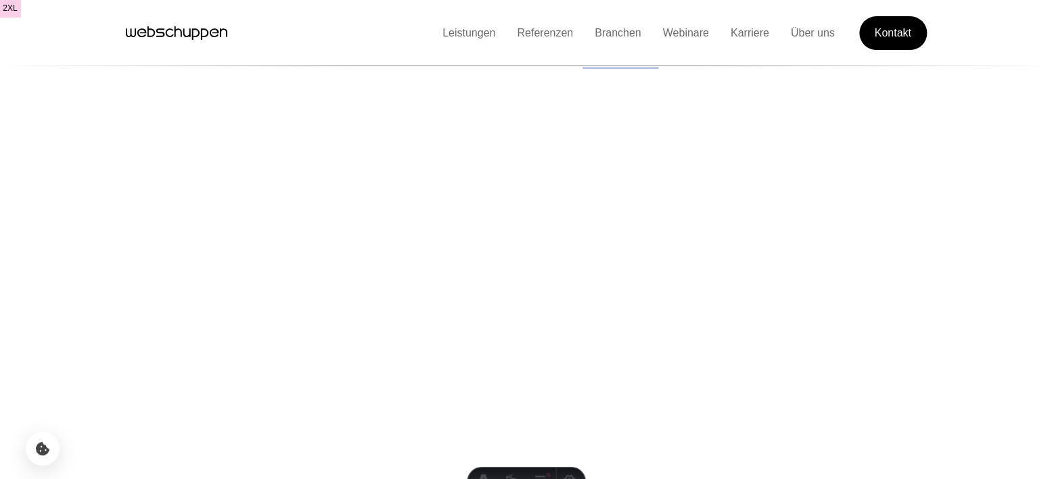
scroll to position [3341, 0]
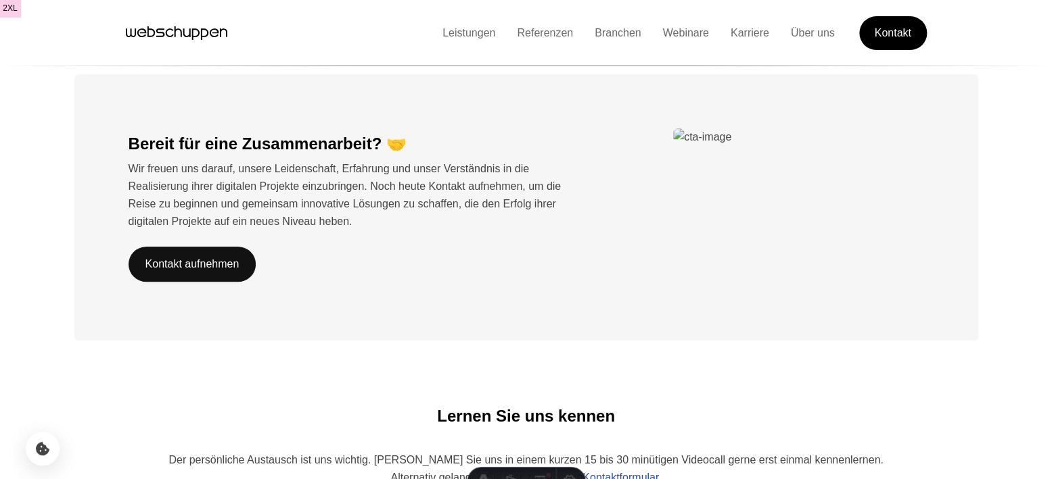
scroll to position [2598, 0]
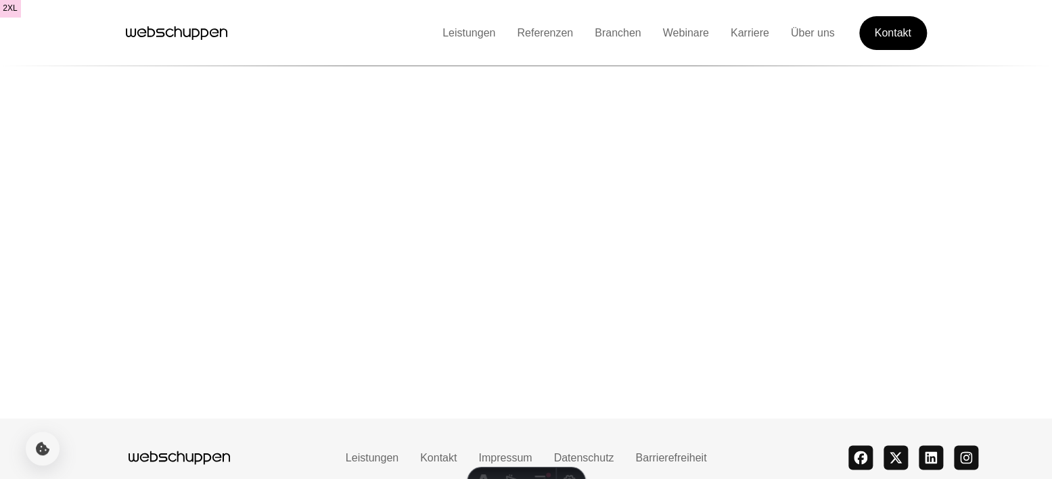
scroll to position [3341, 0]
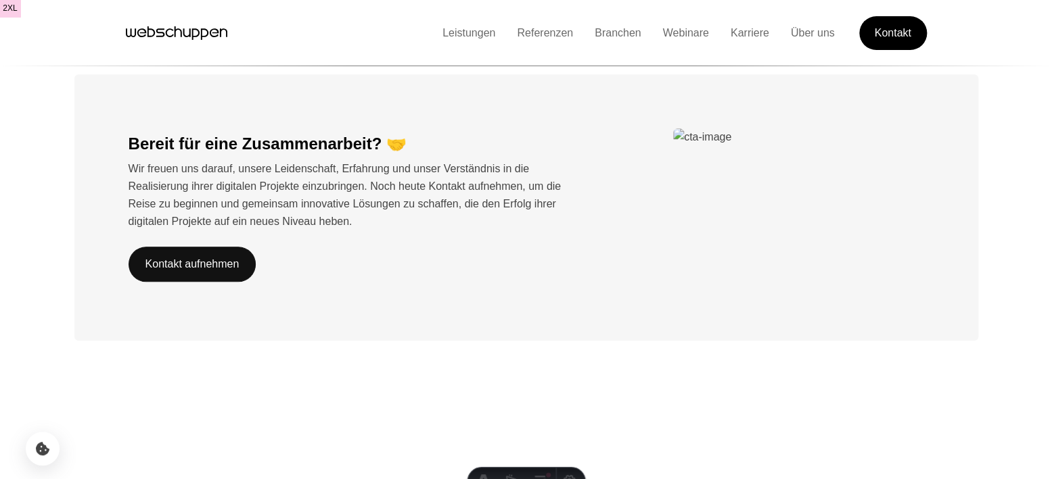
scroll to position [3341, 0]
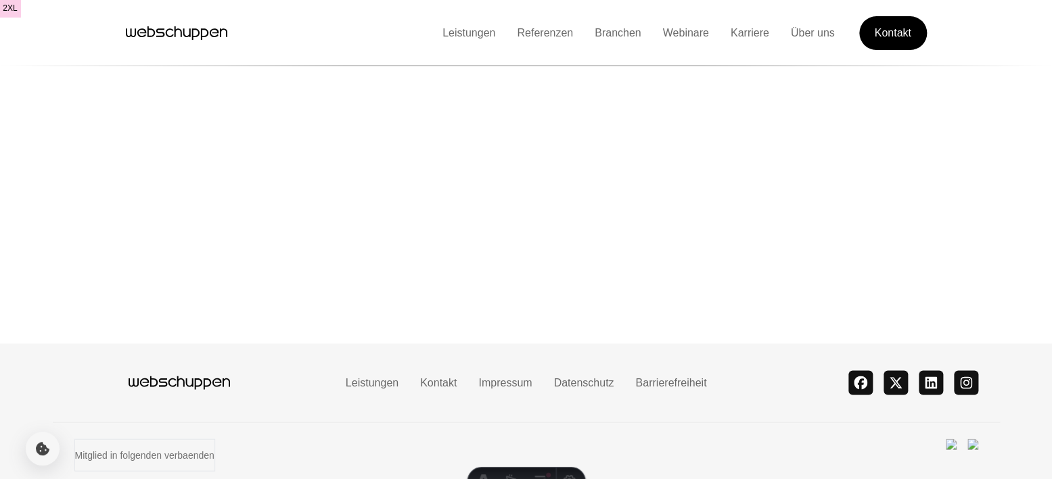
scroll to position [3341, 0]
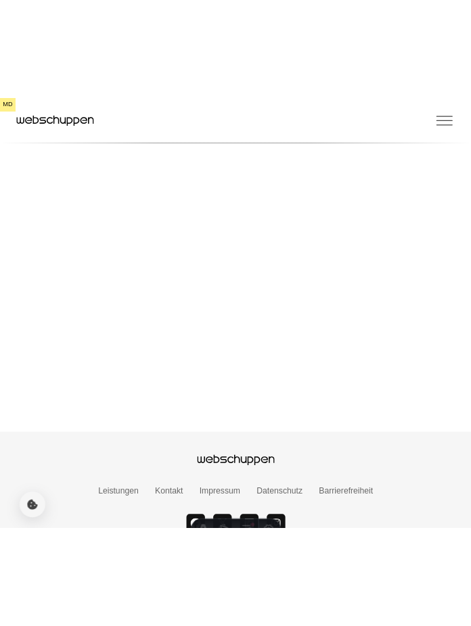
scroll to position [4164, 0]
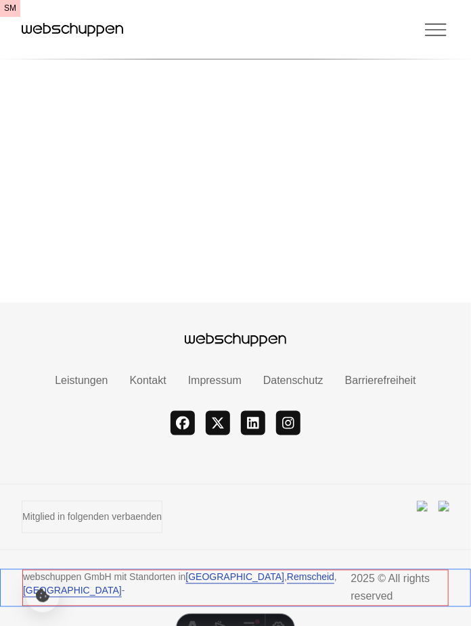
drag, startPoint x: 1, startPoint y: 413, endPoint x: -20, endPoint y: 415, distance: 21.0
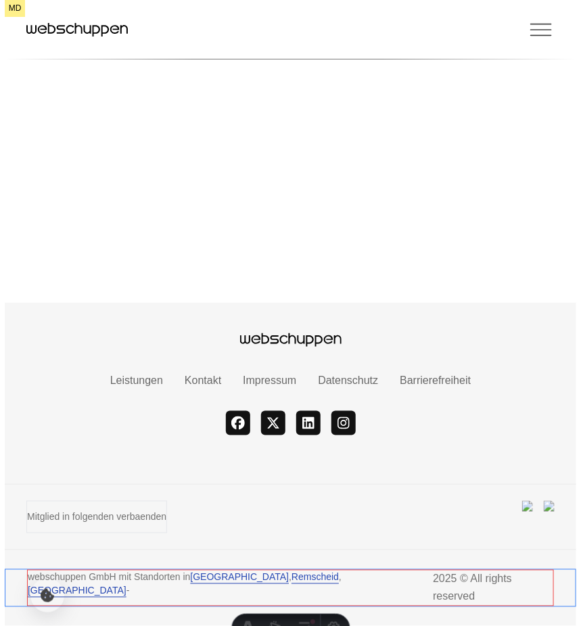
scroll to position [4002, 0]
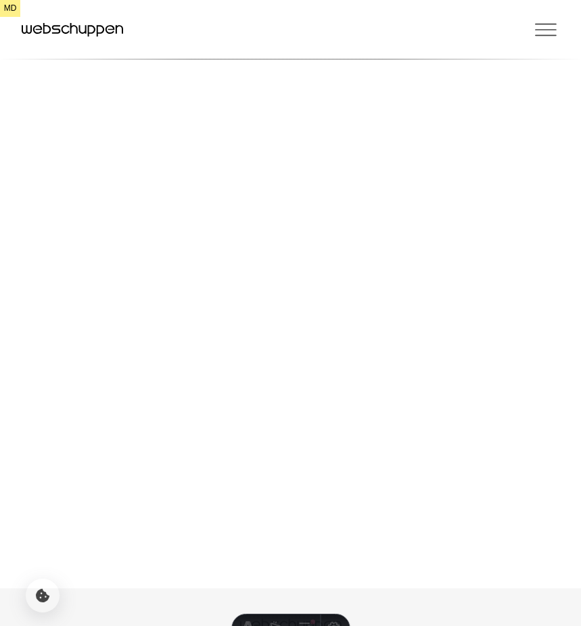
scroll to position [4002, 0]
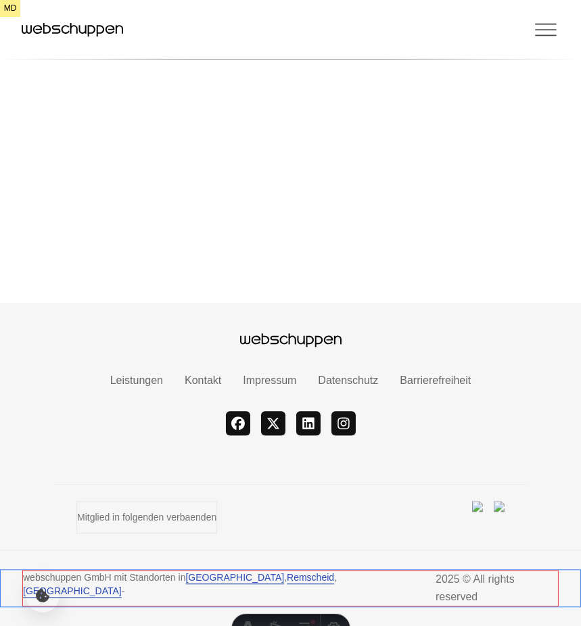
click at [66, 528] on div "Mitglied in folgenden verbaenden" at bounding box center [290, 517] width 471 height 66
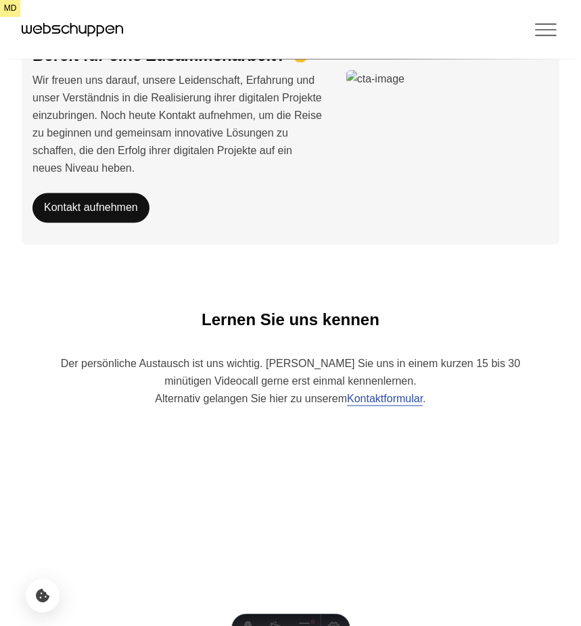
scroll to position [3060, 0]
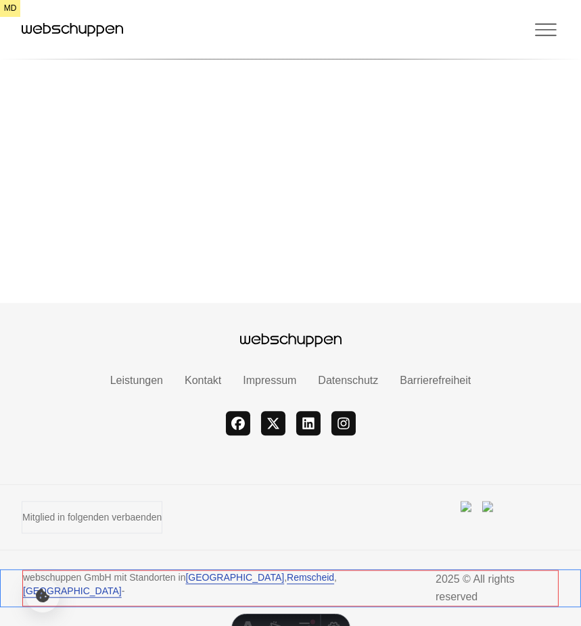
scroll to position [4002, 0]
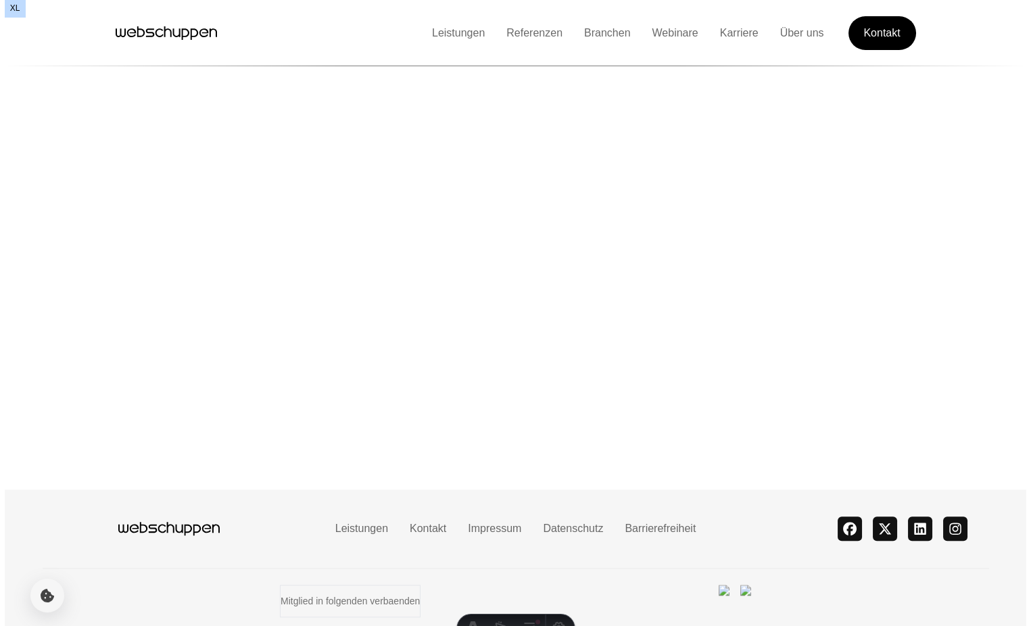
scroll to position [3194, 0]
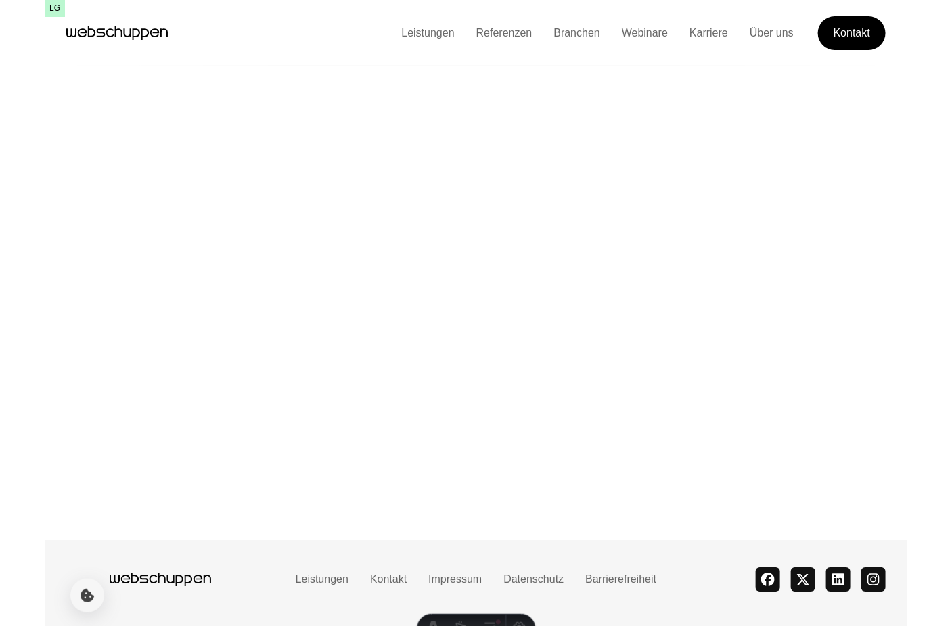
scroll to position [3206, 0]
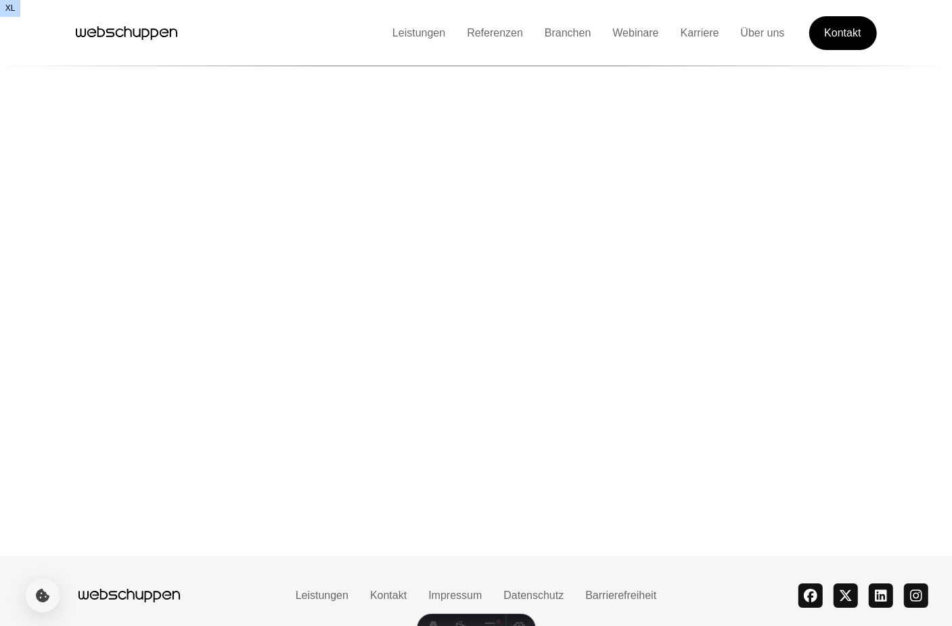
scroll to position [3206, 0]
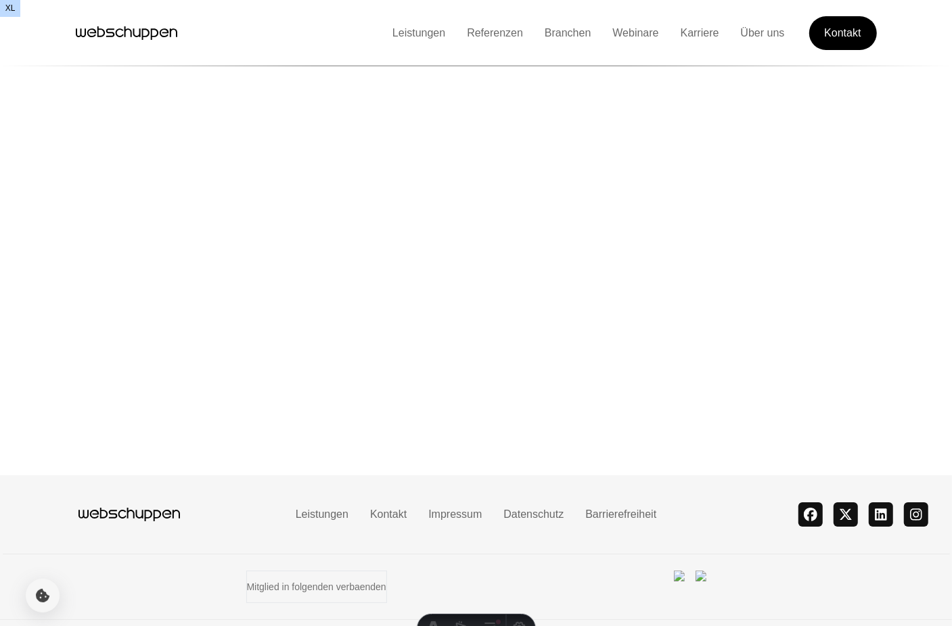
scroll to position [34, 0]
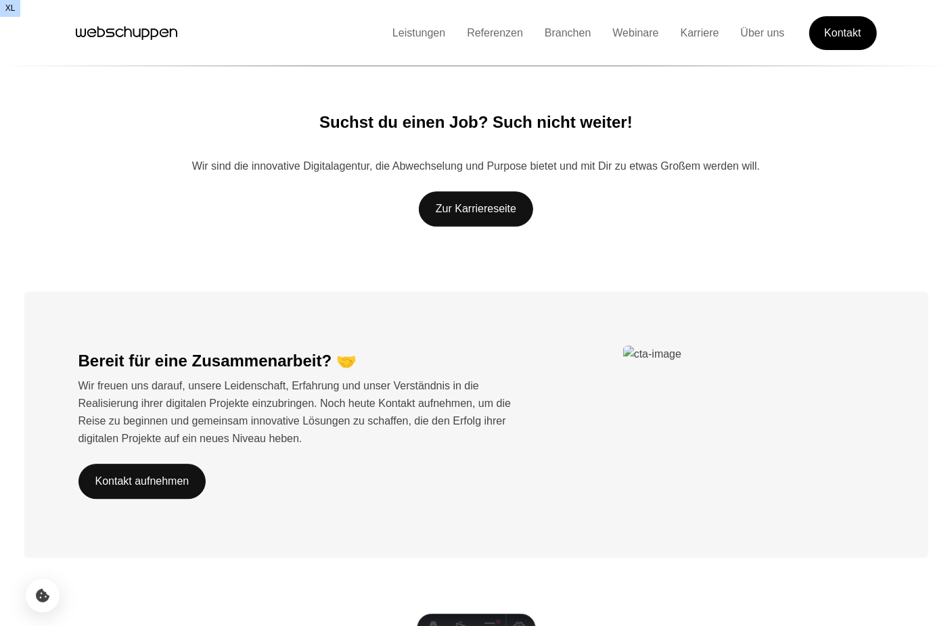
scroll to position [2462, 0]
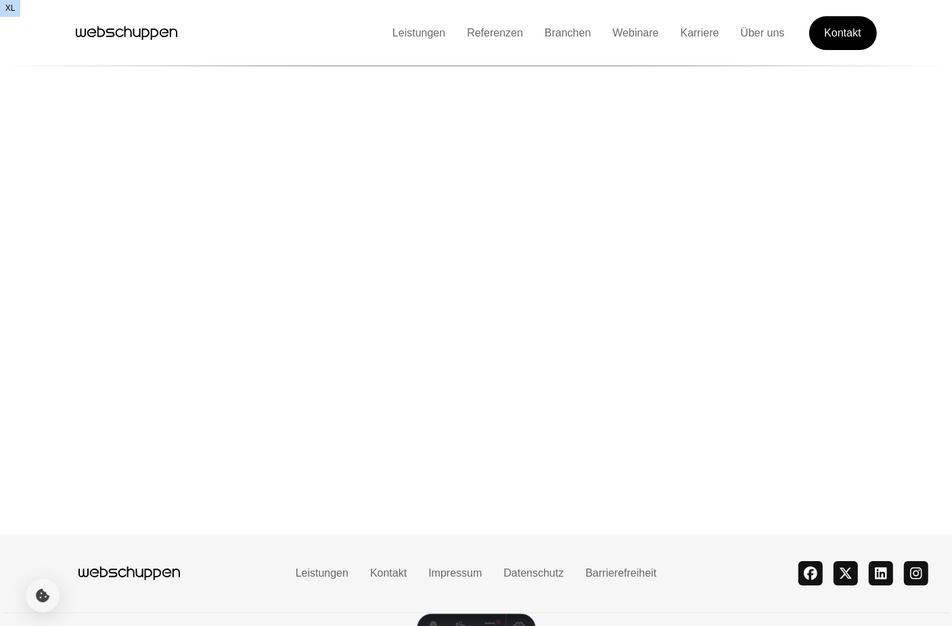
scroll to position [13, 0]
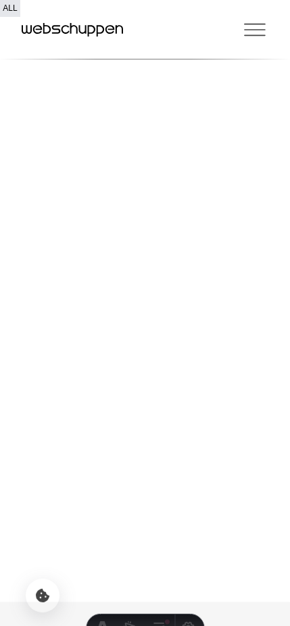
scroll to position [4998, 0]
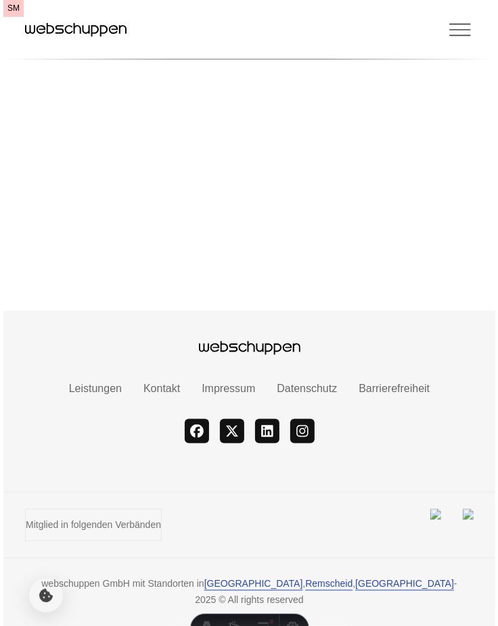
scroll to position [4154, 0]
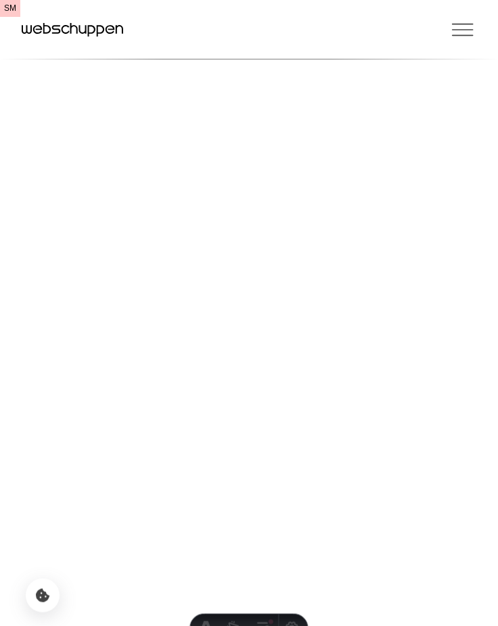
scroll to position [4128, 0]
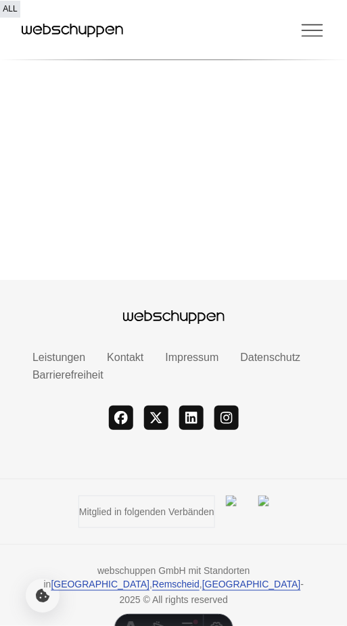
scroll to position [4777, 0]
drag, startPoint x: 164, startPoint y: 359, endPoint x: -49, endPoint y: 442, distance: 228.7
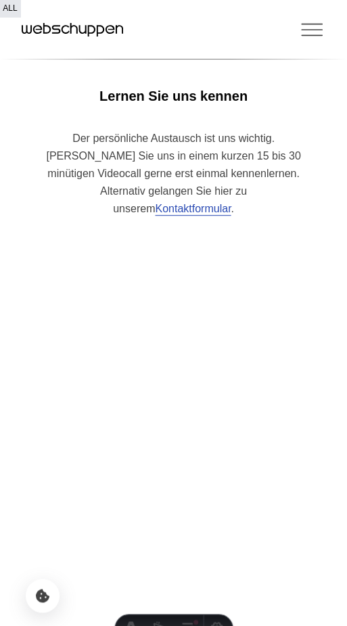
scroll to position [3843, 0]
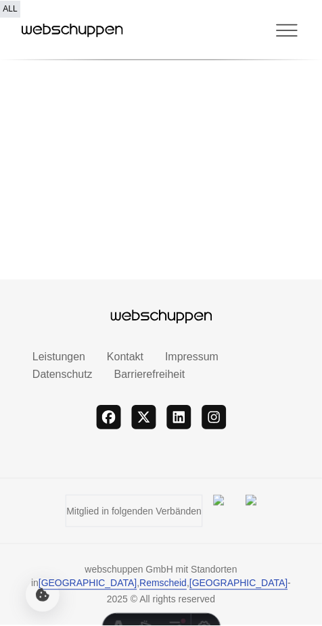
scroll to position [4884, 0]
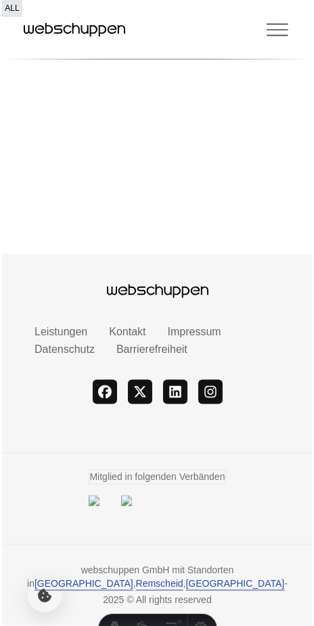
scroll to position [4933, 0]
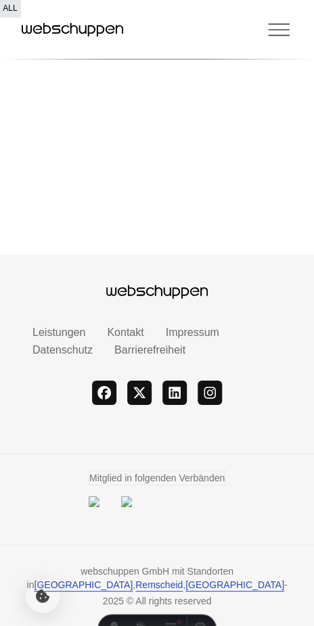
scroll to position [4934, 0]
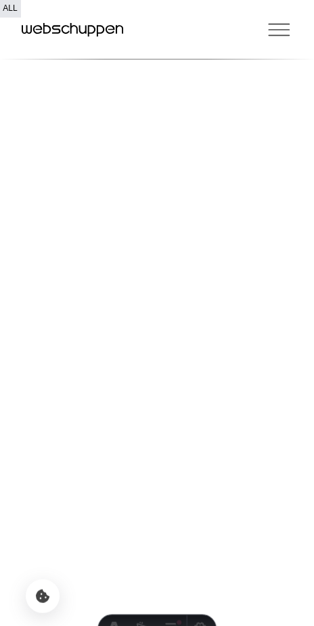
scroll to position [4934, 0]
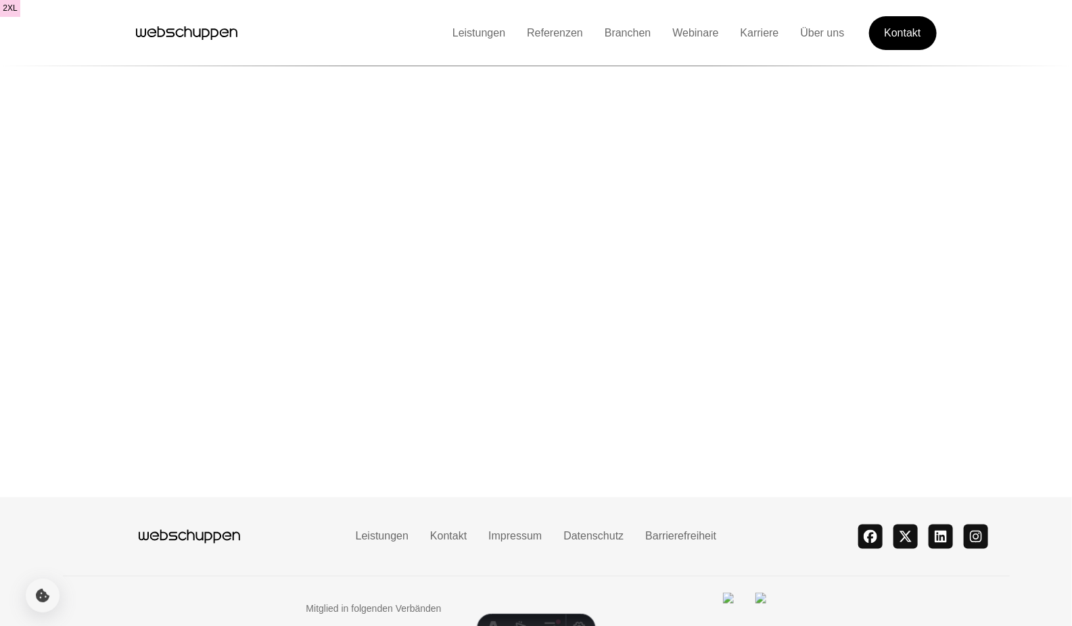
scroll to position [3188, 0]
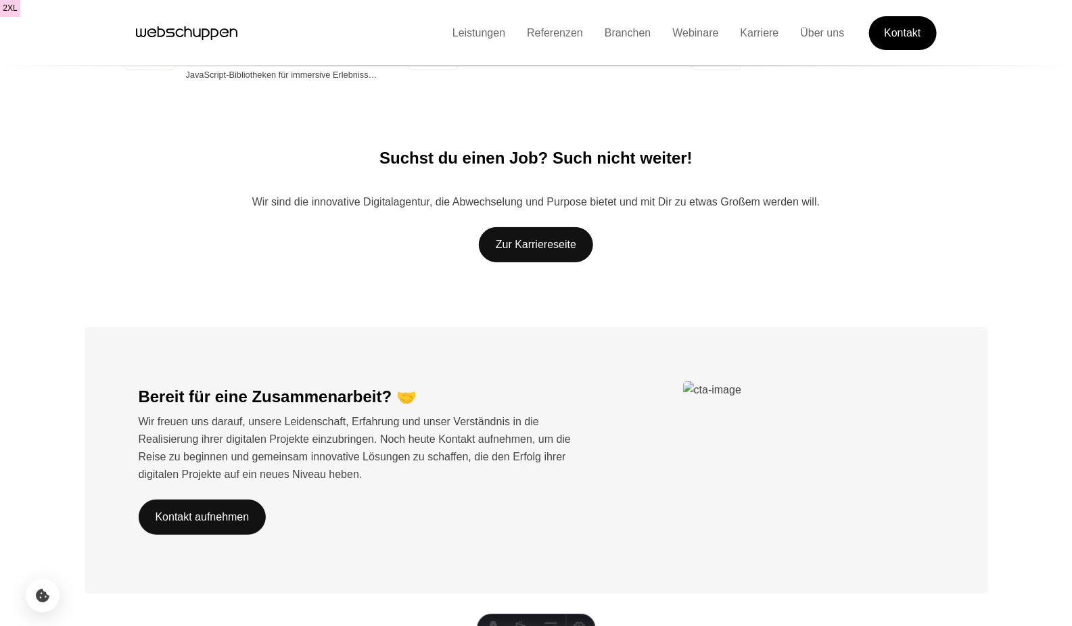
scroll to position [2364, 0]
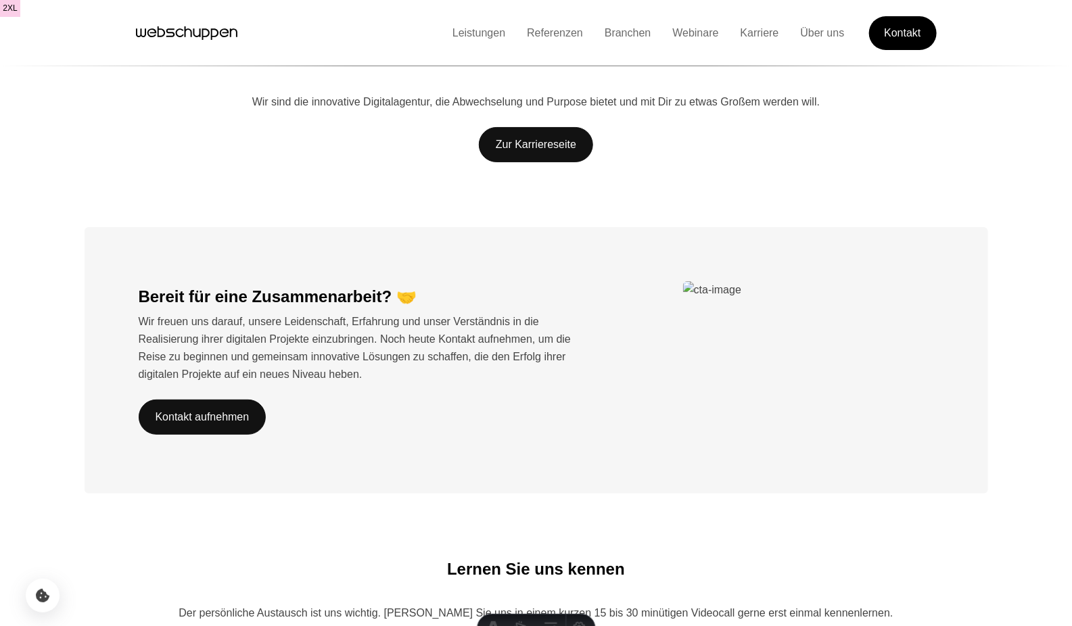
scroll to position [2444, 0]
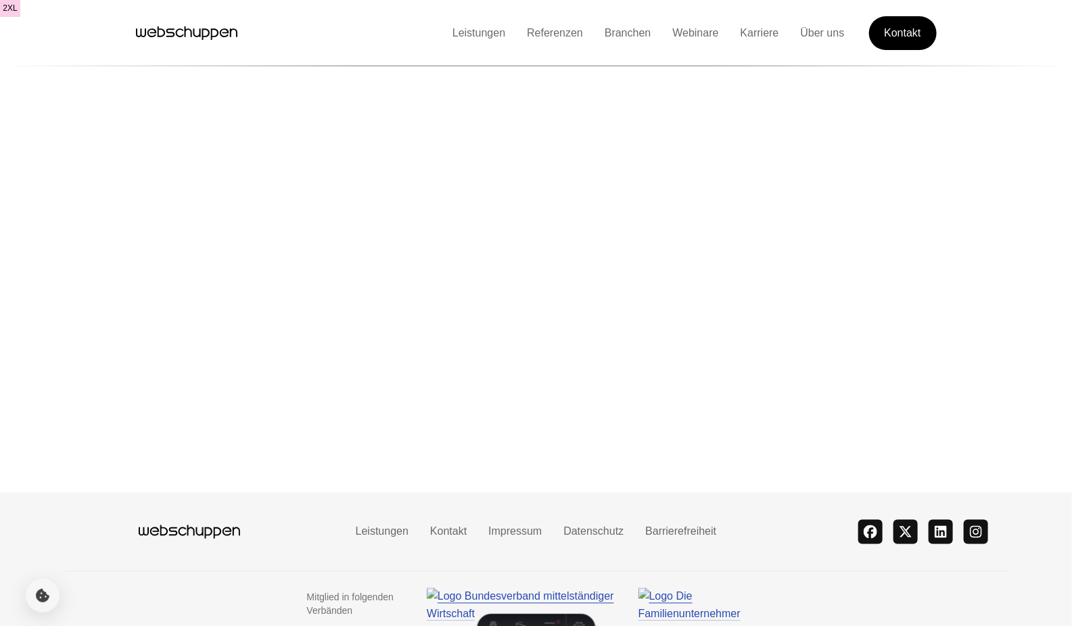
scroll to position [3188, 0]
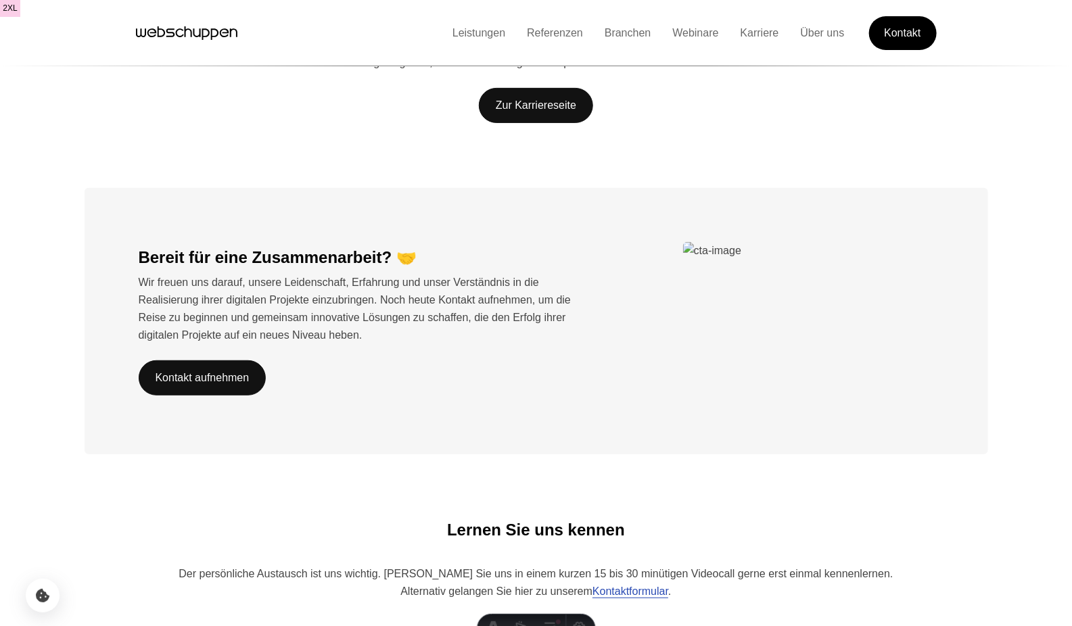
scroll to position [3188, 0]
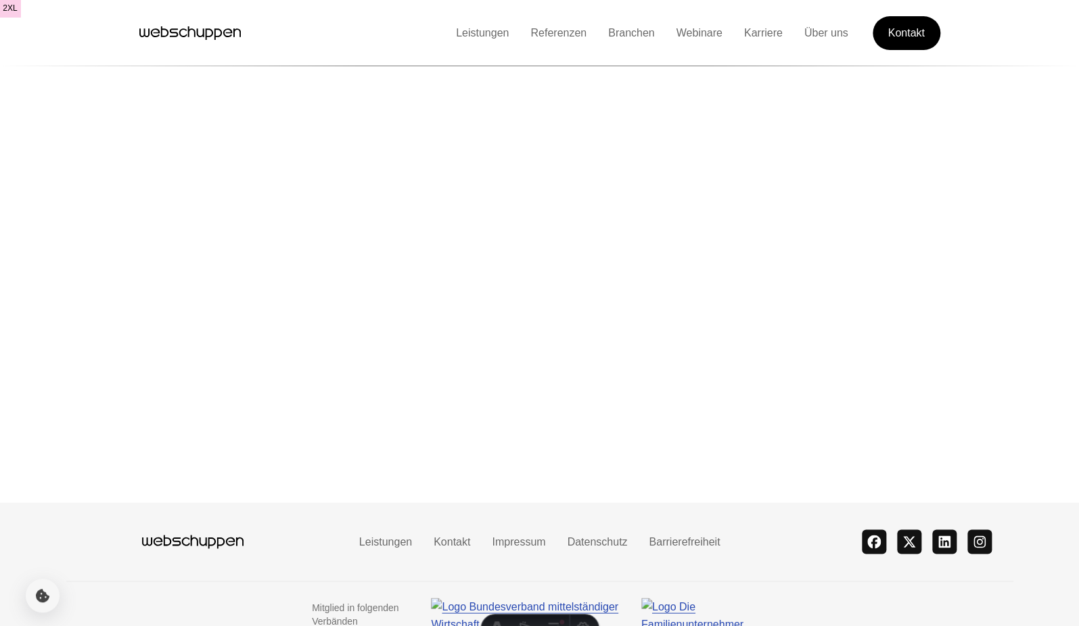
scroll to position [3188, 0]
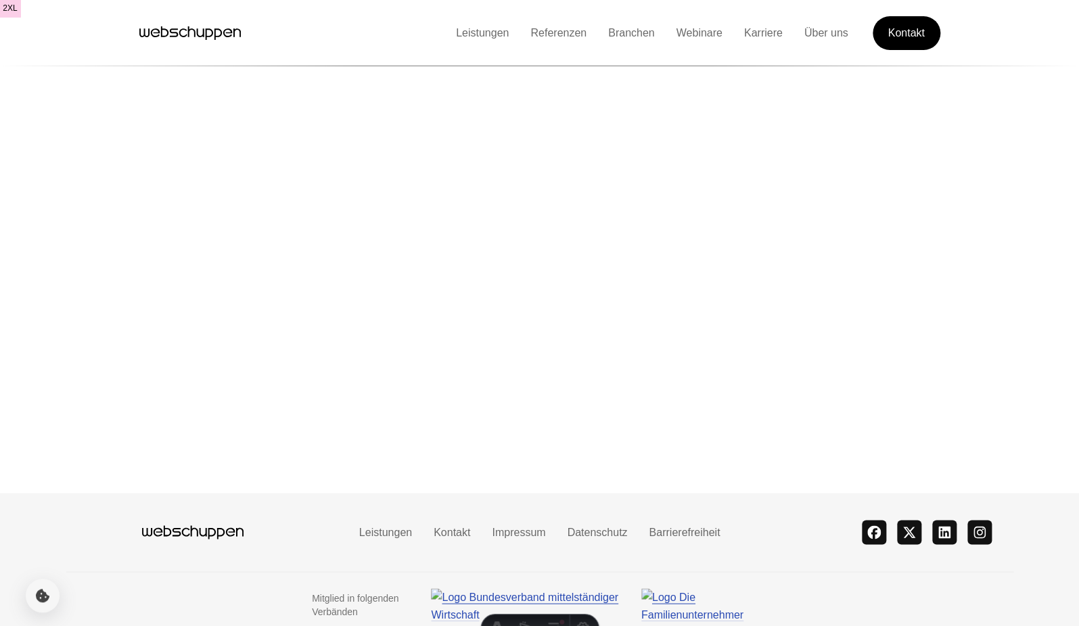
drag, startPoint x: 1, startPoint y: 332, endPoint x: 580, endPoint y: 541, distance: 616.1
click at [580, 588] on div "Mitglied in folgenden Verbänden" at bounding box center [539, 604] width 455 height 32
drag, startPoint x: 580, startPoint y: 541, endPoint x: 597, endPoint y: 539, distance: 17.0
click at [597, 588] on img at bounding box center [525, 604] width 188 height 32
click at [612, 588] on img at bounding box center [525, 604] width 188 height 32
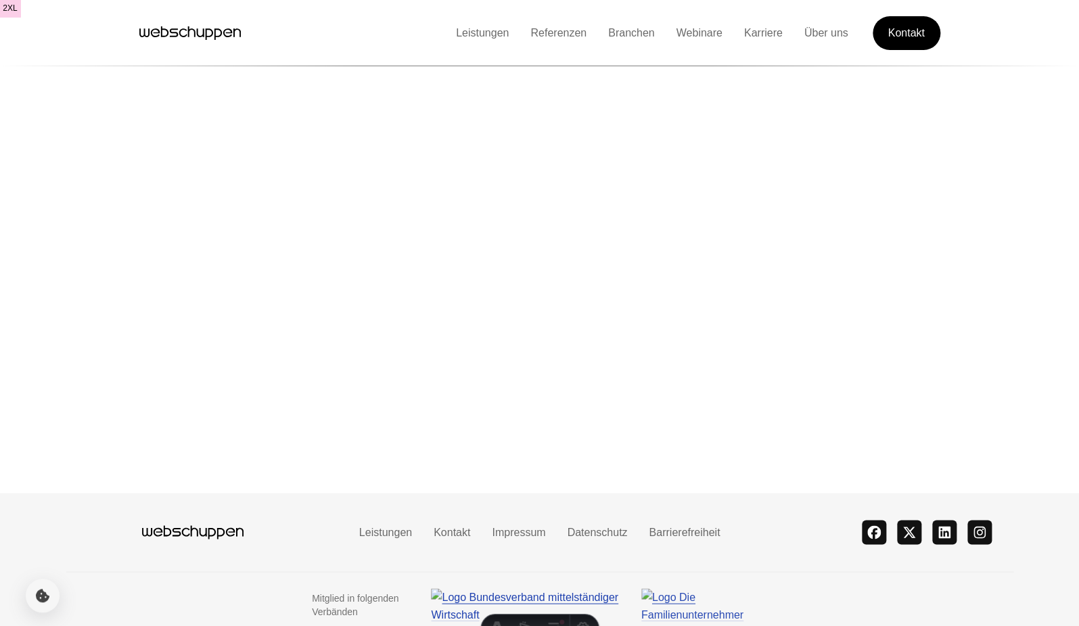
click at [709, 588] on img at bounding box center [704, 604] width 126 height 32
drag, startPoint x: 597, startPoint y: 539, endPoint x: 709, endPoint y: 554, distance: 113.2
click at [709, 588] on img at bounding box center [704, 604] width 126 height 32
drag, startPoint x: 709, startPoint y: 554, endPoint x: 543, endPoint y: 522, distance: 169.4
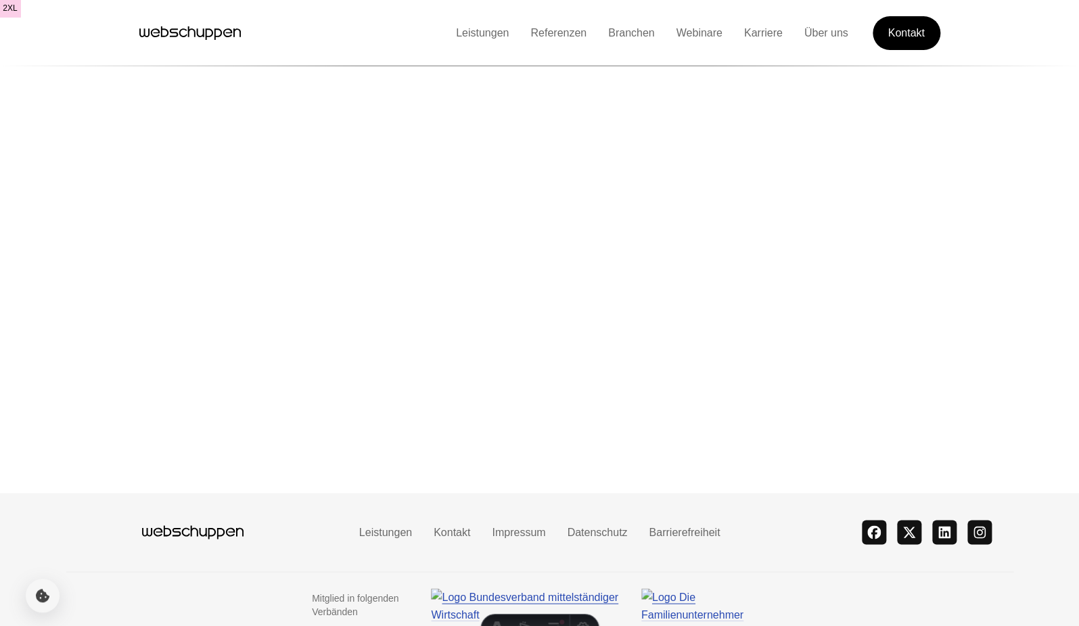
click at [543, 571] on div "Mitglied in folgenden Verbänden" at bounding box center [539, 604] width 947 height 66
click at [619, 588] on img at bounding box center [525, 604] width 188 height 32
drag, startPoint x: 543, startPoint y: 522, endPoint x: 611, endPoint y: 534, distance: 69.4
click at [611, 588] on img at bounding box center [525, 604] width 188 height 32
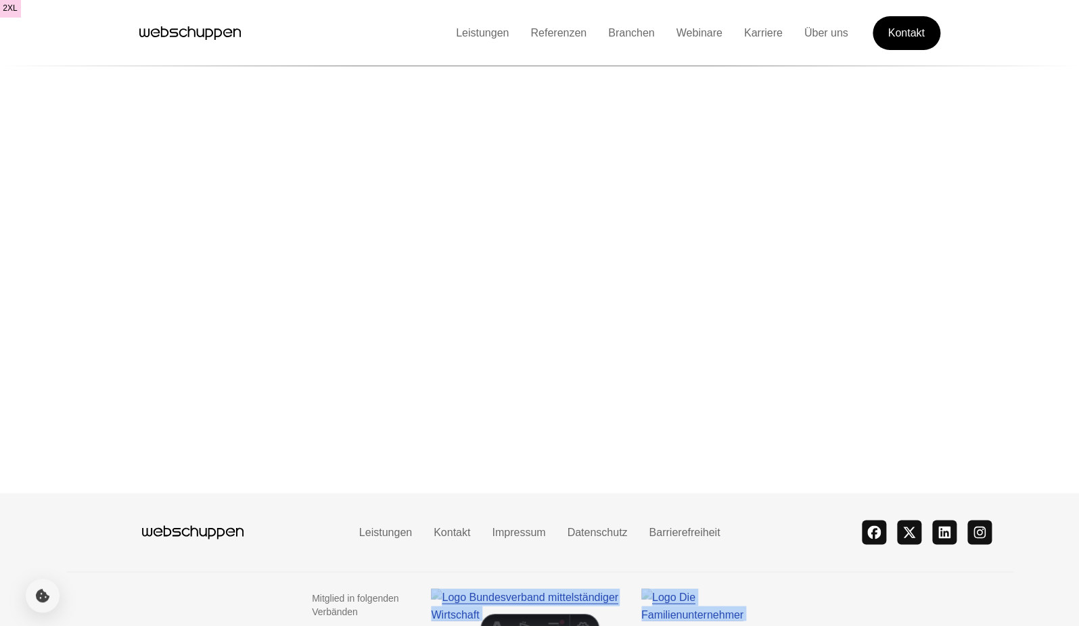
drag, startPoint x: 611, startPoint y: 534, endPoint x: 742, endPoint y: 587, distance: 140.8
click at [742, 587] on footer "Leistungen Kontakt Impressum Datenschutz Barrierefreiheit theme switcher facebo…" at bounding box center [539, 591] width 1079 height 196
click at [693, 588] on img at bounding box center [704, 604] width 126 height 32
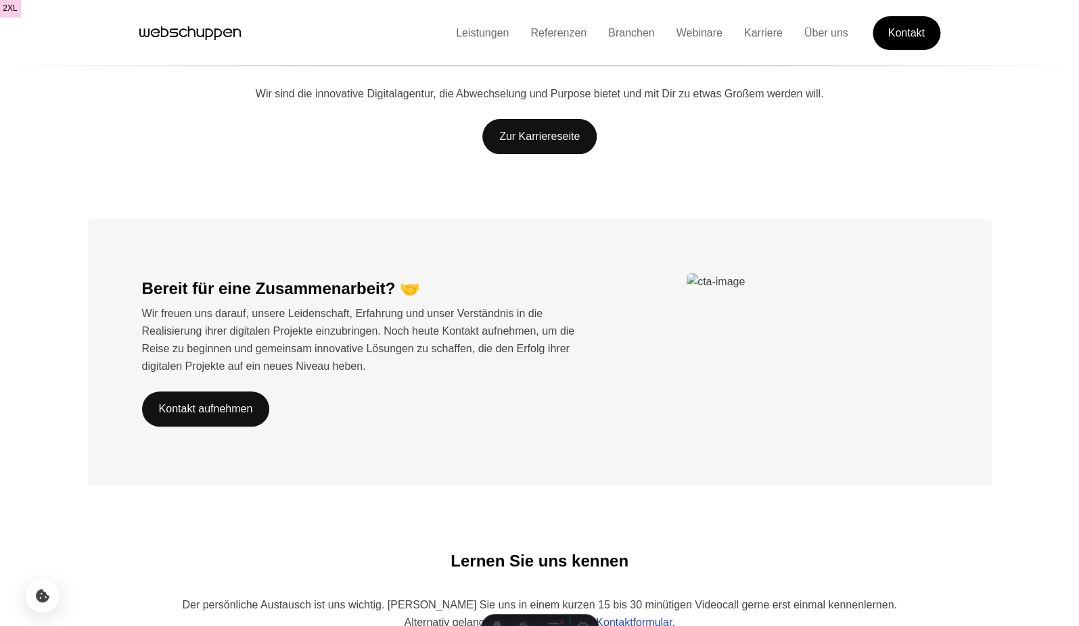
scroll to position [1917, 0]
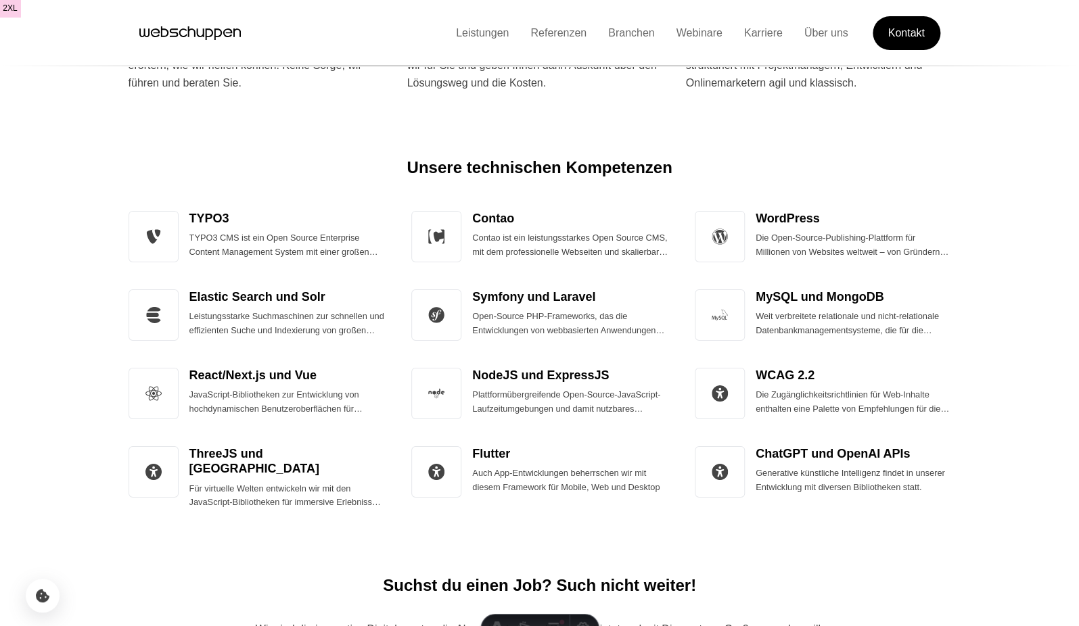
click at [445, 24] on li "Leistungen" at bounding box center [482, 33] width 74 height 18
click at [457, 33] on link "Leistungen" at bounding box center [482, 32] width 74 height 11
